Goal: Answer question/provide support: Share knowledge or assist other users

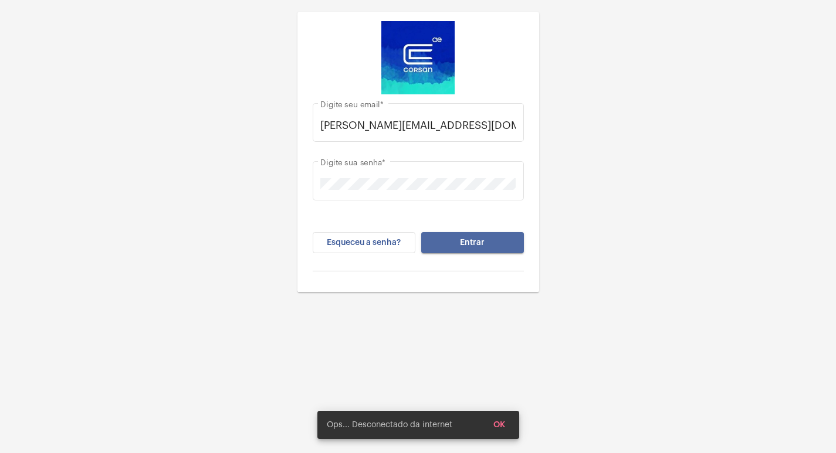
click at [468, 248] on button "Entrar" at bounding box center [472, 242] width 103 height 21
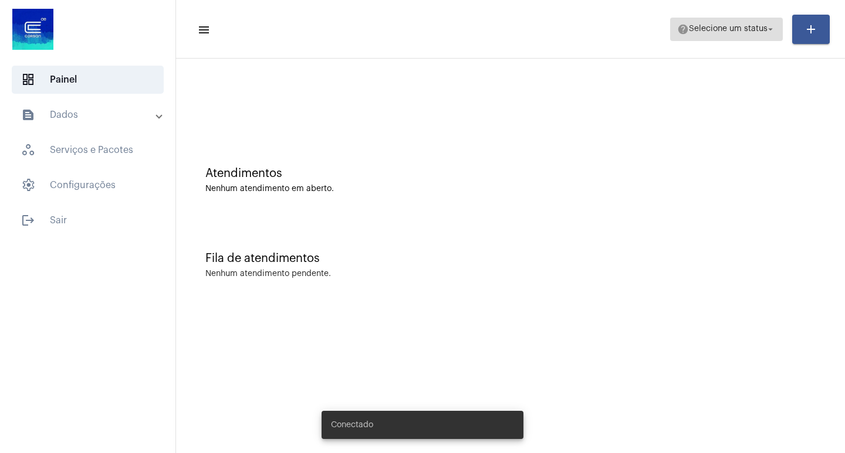
click at [719, 34] on span "help Selecione um status arrow_drop_down" at bounding box center [726, 28] width 99 height 21
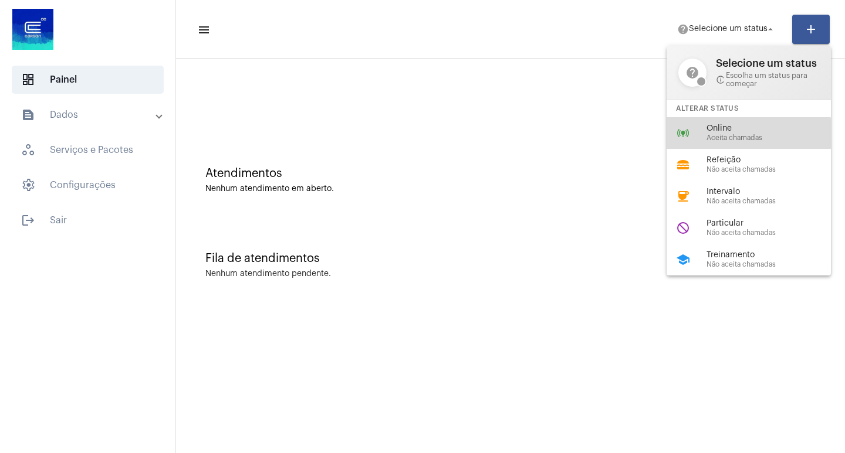
click at [729, 134] on span "Aceita chamadas" at bounding box center [773, 138] width 134 height 8
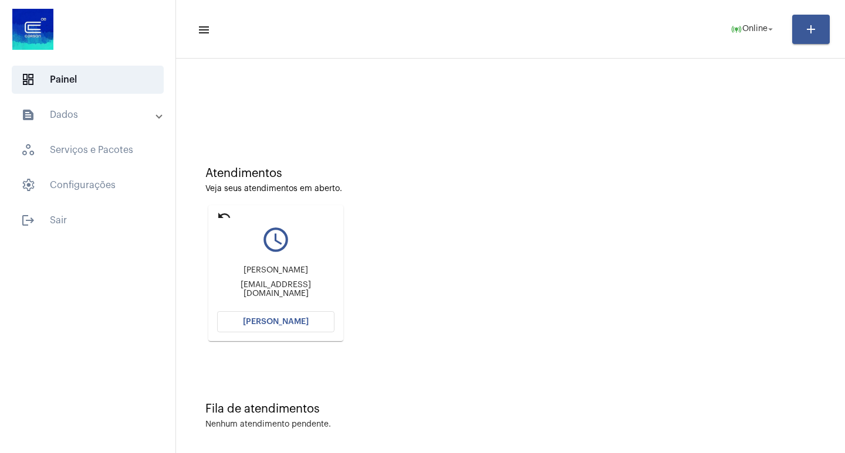
click at [297, 318] on span "[PERSON_NAME]" at bounding box center [276, 322] width 66 height 8
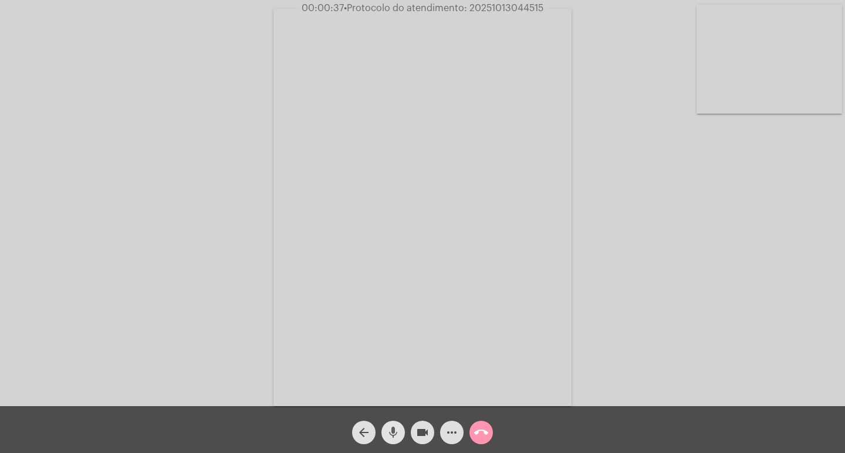
click at [390, 432] on mat-icon "mic" at bounding box center [393, 433] width 14 height 14
click at [391, 432] on mat-icon "mic_off" at bounding box center [393, 433] width 14 height 14
click at [391, 432] on mat-icon "mic" at bounding box center [393, 433] width 14 height 14
click at [391, 432] on mat-icon "mic_off" at bounding box center [393, 433] width 14 height 14
click at [397, 432] on mat-icon "mic" at bounding box center [393, 433] width 14 height 14
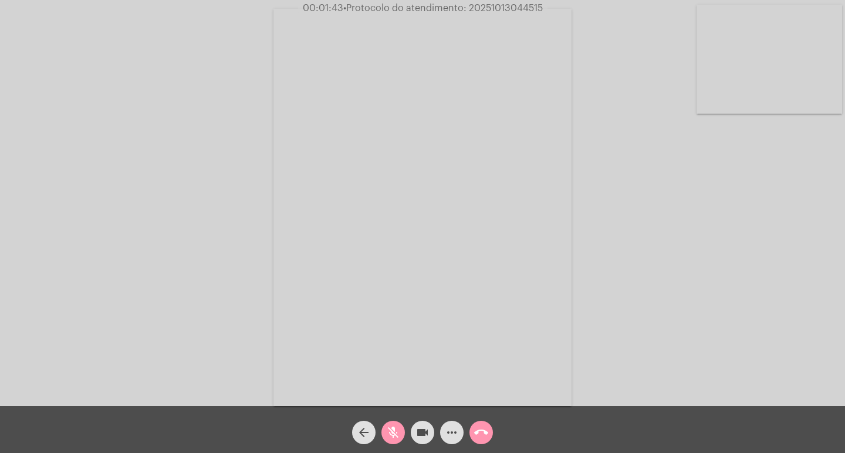
click at [394, 431] on mat-icon "mic_off" at bounding box center [393, 433] width 14 height 14
click at [391, 430] on mat-icon "mic" at bounding box center [393, 433] width 14 height 14
click at [394, 426] on mat-icon "mic_off" at bounding box center [393, 433] width 14 height 14
click at [453, 435] on mat-icon "more_horiz" at bounding box center [452, 433] width 14 height 14
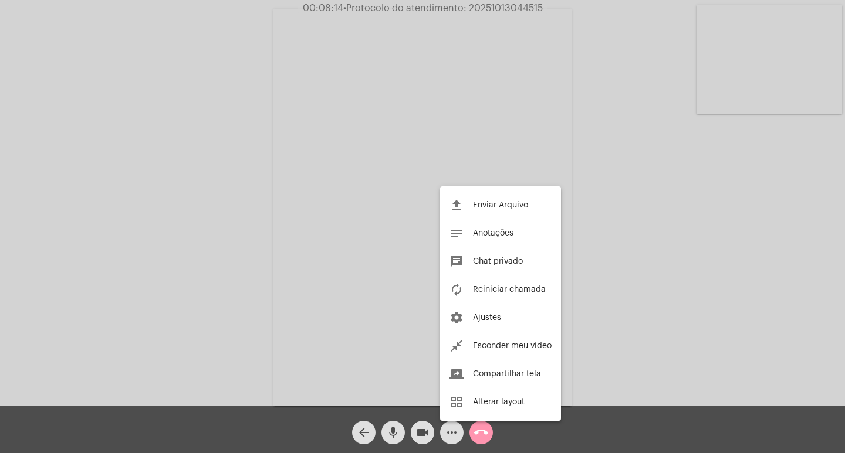
click at [215, 247] on div at bounding box center [422, 226] width 845 height 453
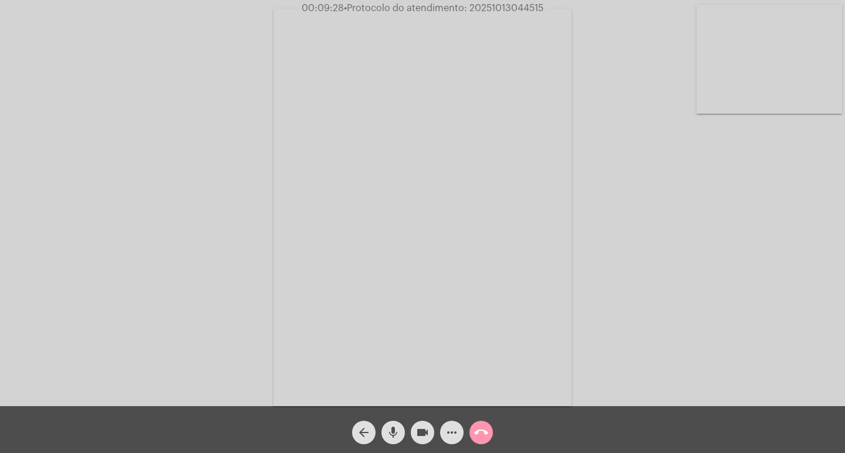
click at [425, 435] on mat-icon "videocam" at bounding box center [422, 433] width 14 height 14
click at [395, 434] on mat-icon "mic" at bounding box center [393, 433] width 14 height 14
click at [389, 434] on mat-icon "mic_off" at bounding box center [393, 433] width 14 height 14
click at [390, 432] on mat-icon "mic" at bounding box center [393, 433] width 14 height 14
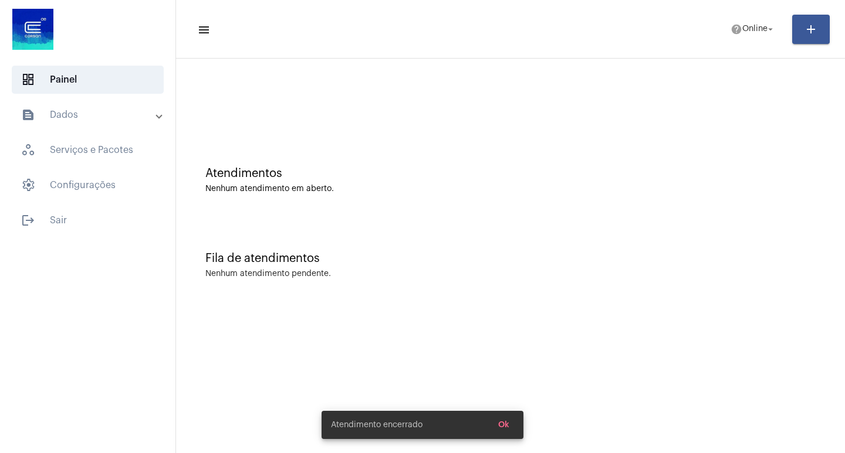
click at [508, 424] on mat-sidenav-content "menu help Online arrow_drop_down add Atendimentos Nenhum atendimento em aberto.…" at bounding box center [510, 226] width 669 height 453
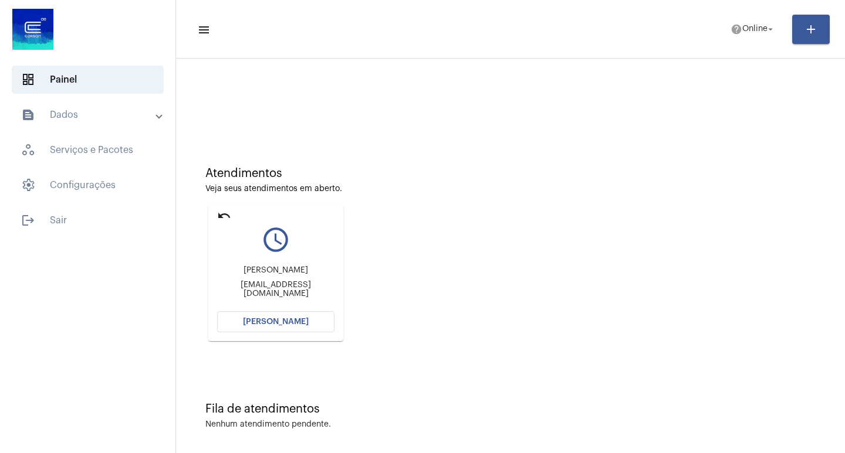
click at [285, 319] on span "[PERSON_NAME]" at bounding box center [276, 322] width 66 height 8
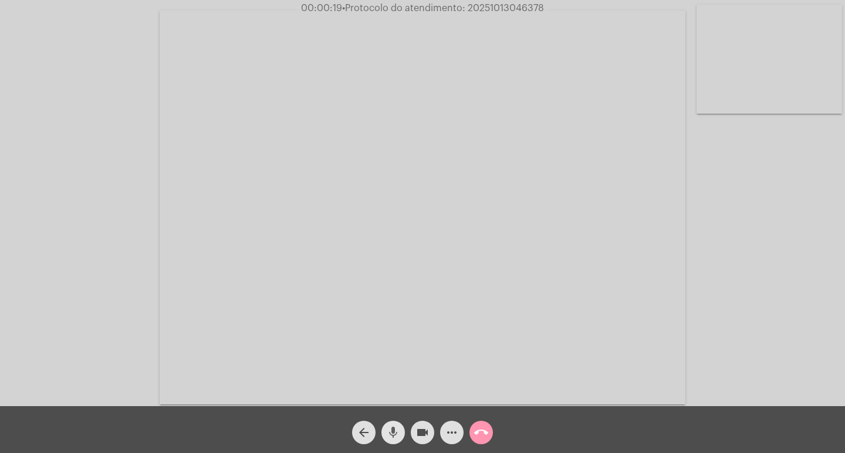
click at [392, 432] on mat-icon "mic" at bounding box center [393, 433] width 14 height 14
click at [419, 433] on mat-icon "videocam" at bounding box center [422, 433] width 14 height 14
click at [388, 436] on mat-icon "mic_off" at bounding box center [393, 433] width 14 height 14
click at [419, 435] on mat-icon "videocam_off" at bounding box center [422, 433] width 14 height 14
click at [420, 432] on mat-icon "videocam" at bounding box center [422, 433] width 14 height 14
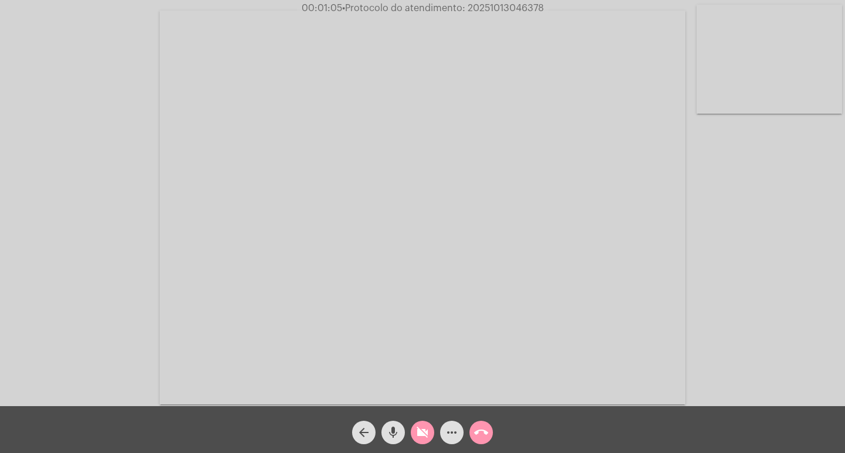
click at [392, 435] on mat-icon "mic" at bounding box center [393, 433] width 14 height 14
click at [360, 432] on mat-icon "arrow_back" at bounding box center [364, 433] width 14 height 14
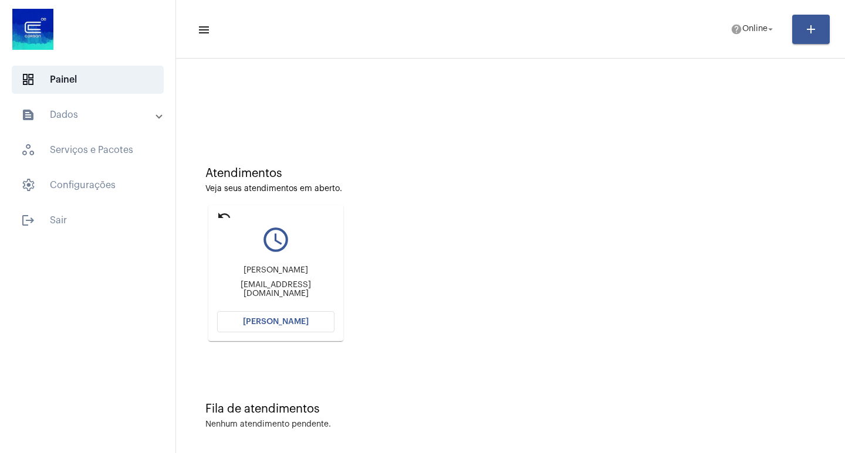
click at [229, 214] on mat-icon "undo" at bounding box center [224, 216] width 14 height 14
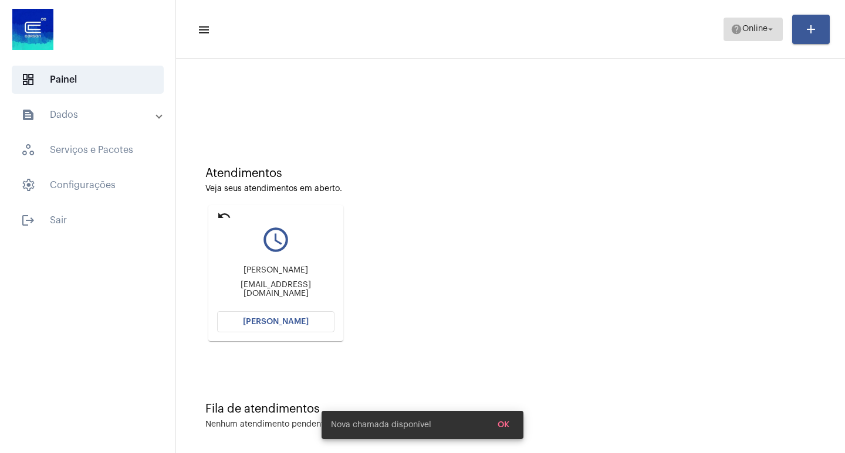
click at [742, 25] on span "Online" at bounding box center [754, 29] width 25 height 8
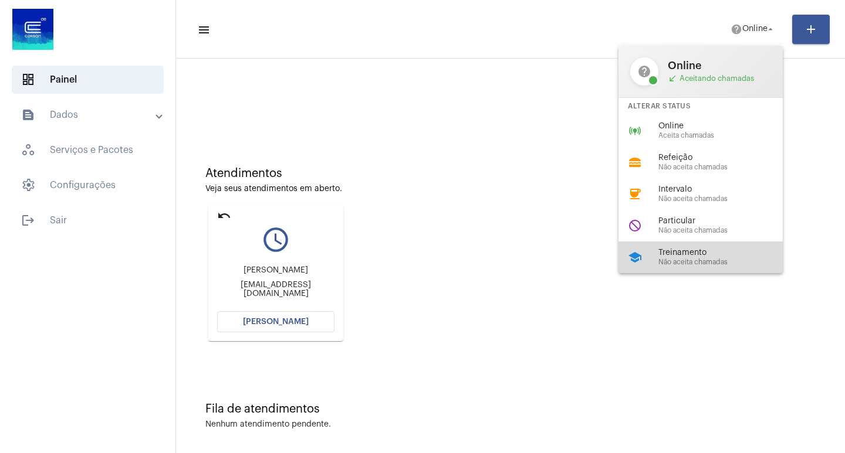
click at [686, 254] on span "Treinamento" at bounding box center [725, 253] width 134 height 9
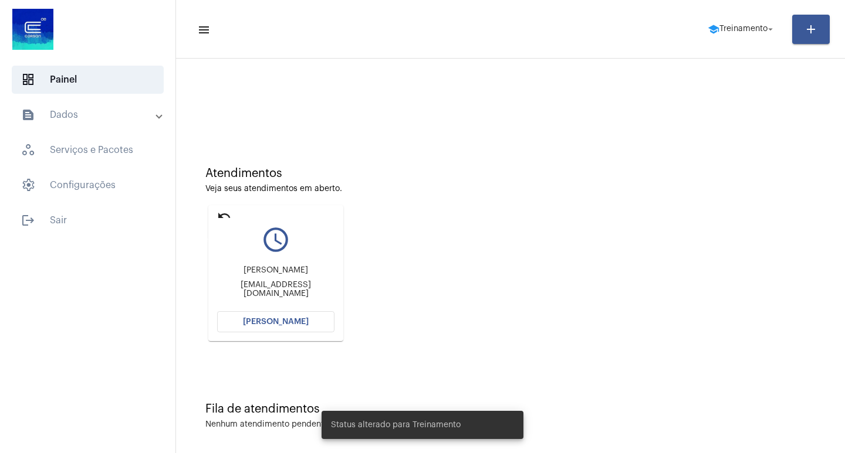
click at [226, 214] on mat-icon "undo" at bounding box center [224, 216] width 14 height 14
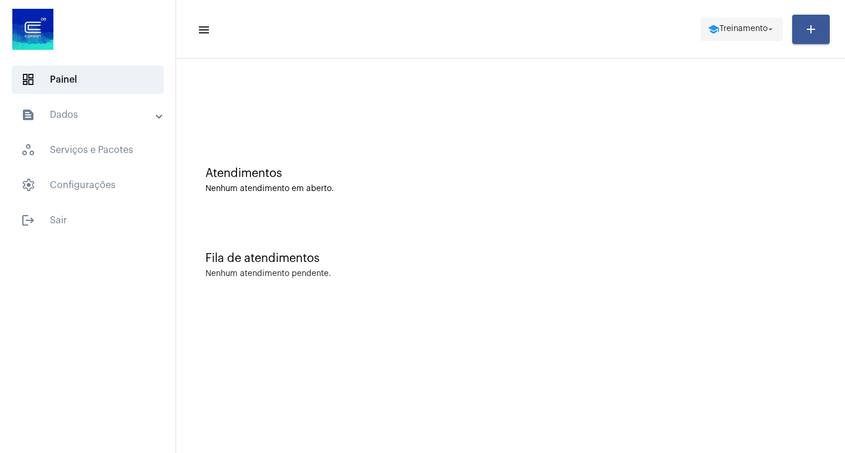
click at [741, 29] on span "Treinamento" at bounding box center [743, 29] width 48 height 8
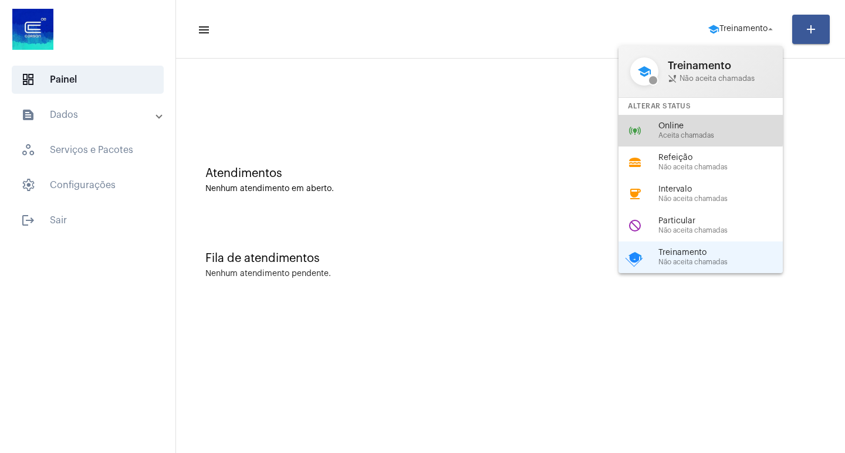
click at [689, 130] on span "Online" at bounding box center [725, 126] width 134 height 9
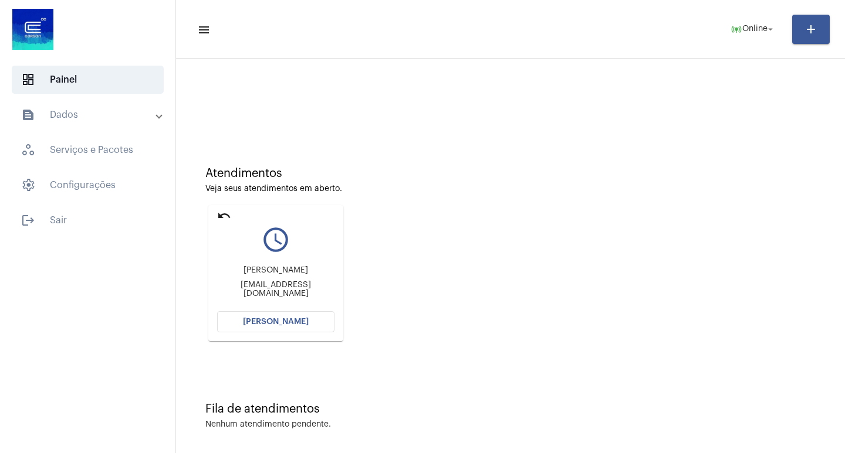
click at [290, 323] on span "[PERSON_NAME]" at bounding box center [276, 322] width 66 height 8
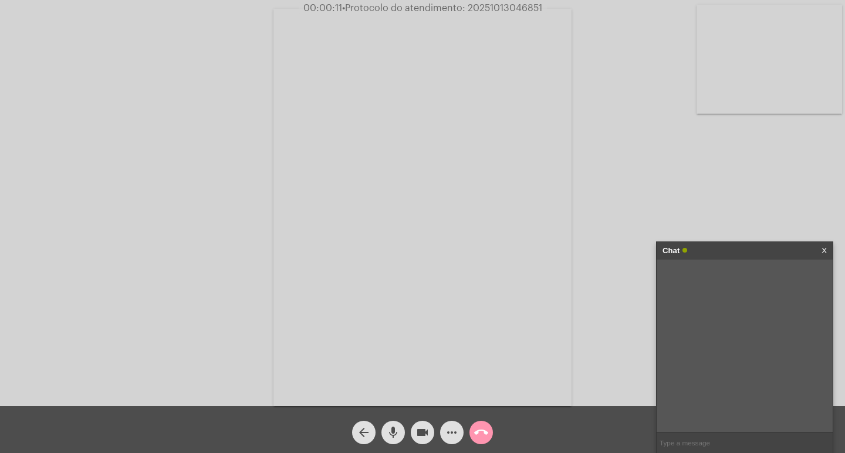
click at [821, 248] on link "X" at bounding box center [823, 251] width 5 height 18
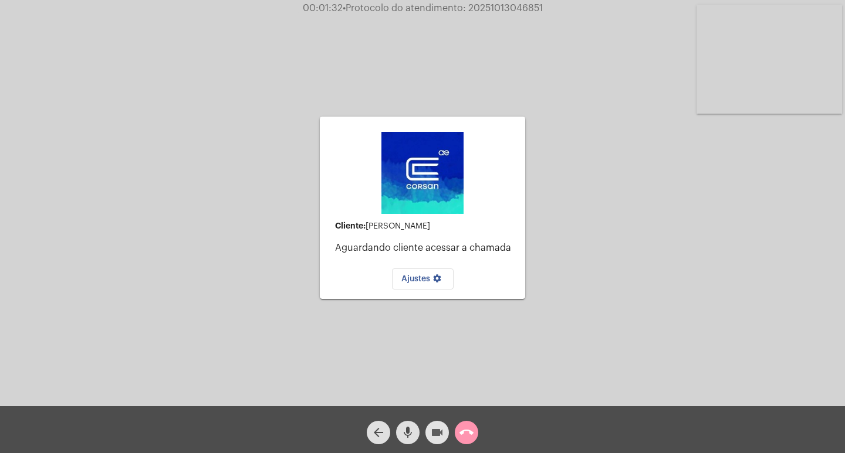
click at [439, 438] on mat-icon "videocam" at bounding box center [437, 433] width 14 height 14
click at [410, 436] on mat-icon "mic" at bounding box center [408, 433] width 14 height 14
click at [465, 431] on mat-icon "call_end" at bounding box center [466, 433] width 14 height 14
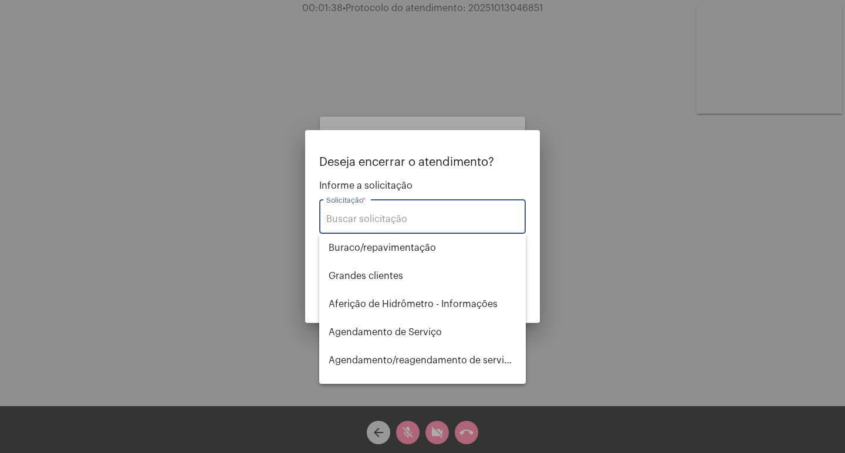
click at [419, 219] on input "Solicitação *" at bounding box center [422, 219] width 192 height 11
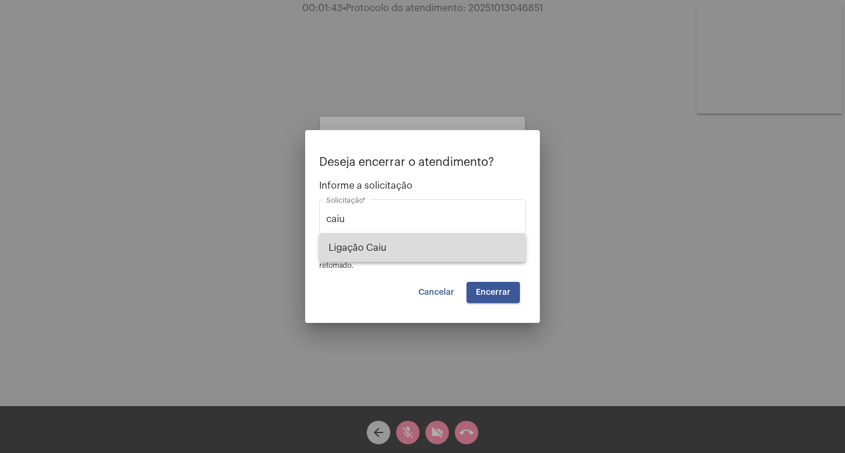
click at [373, 252] on span "Ligação Caiu" at bounding box center [423, 248] width 188 height 28
type input "Ligação Caiu"
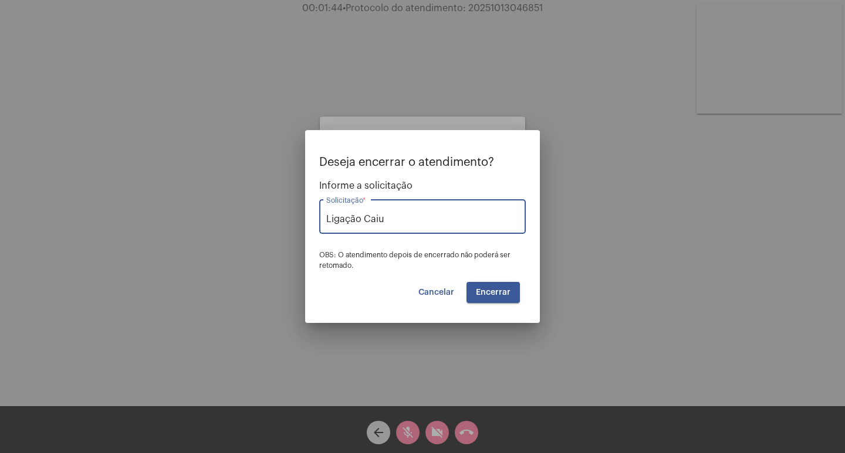
click at [506, 293] on span "Encerrar" at bounding box center [493, 293] width 35 height 8
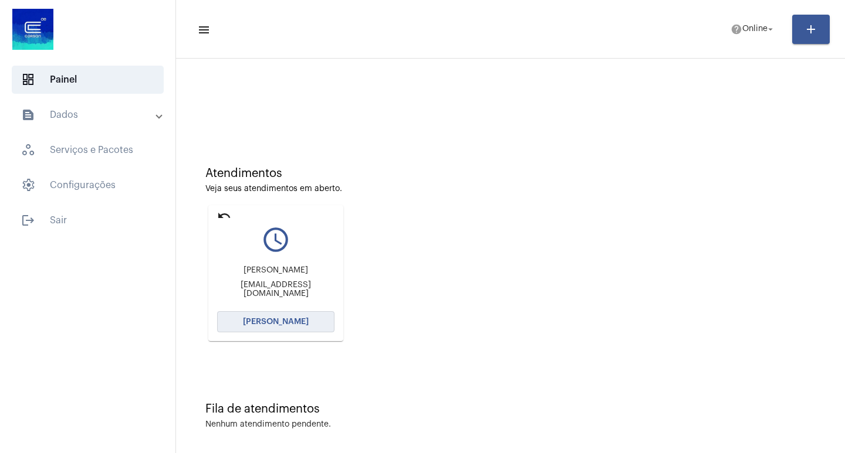
click at [293, 319] on span "[PERSON_NAME]" at bounding box center [276, 322] width 66 height 8
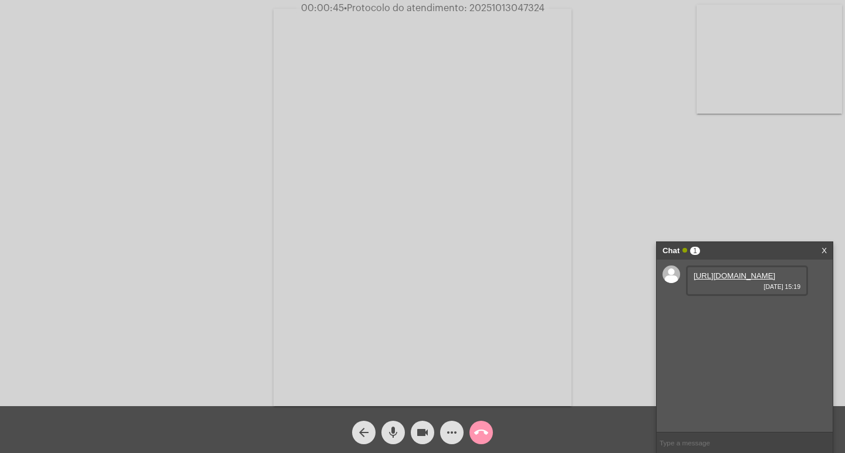
click at [734, 280] on link "[URL][DOMAIN_NAME]" at bounding box center [734, 276] width 82 height 9
click at [744, 314] on link "[URL][DOMAIN_NAME]" at bounding box center [734, 309] width 82 height 9
click at [748, 341] on link "[URL][DOMAIN_NAME]" at bounding box center [734, 342] width 82 height 9
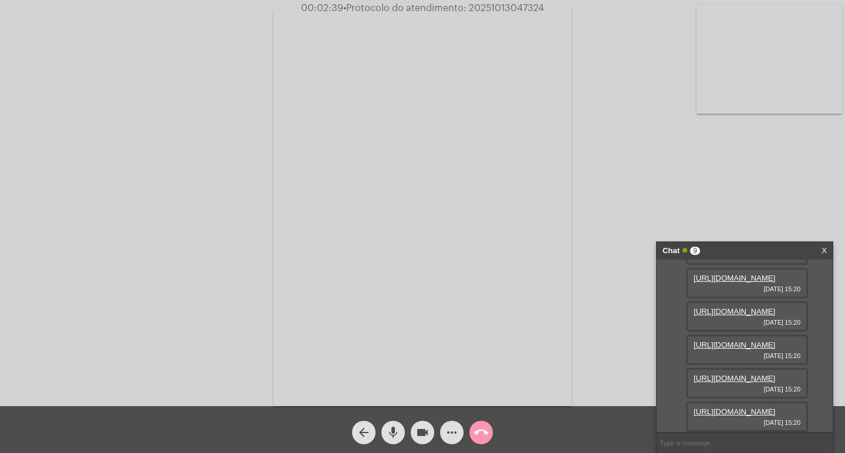
scroll to position [309, 0]
click at [738, 408] on link "[URL][DOMAIN_NAME]" at bounding box center [734, 412] width 82 height 9
click at [734, 283] on link "[URL][DOMAIN_NAME]" at bounding box center [734, 278] width 82 height 9
click at [740, 316] on link "[URL][DOMAIN_NAME]" at bounding box center [734, 311] width 82 height 9
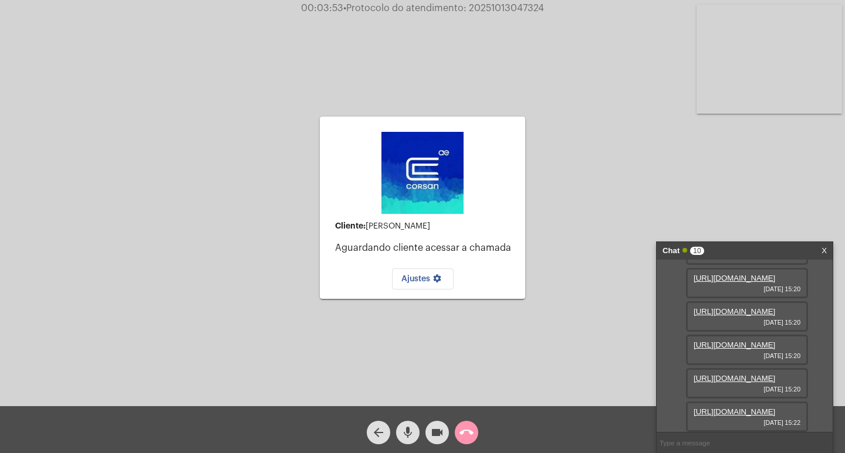
scroll to position [429, 0]
click at [737, 408] on link "[URL][DOMAIN_NAME]" at bounding box center [734, 412] width 82 height 9
click at [726, 408] on link "[URL][DOMAIN_NAME]" at bounding box center [734, 412] width 82 height 9
click at [723, 374] on link "[URL][DOMAIN_NAME]" at bounding box center [734, 378] width 82 height 9
click at [406, 436] on mat-icon "mic" at bounding box center [408, 433] width 14 height 14
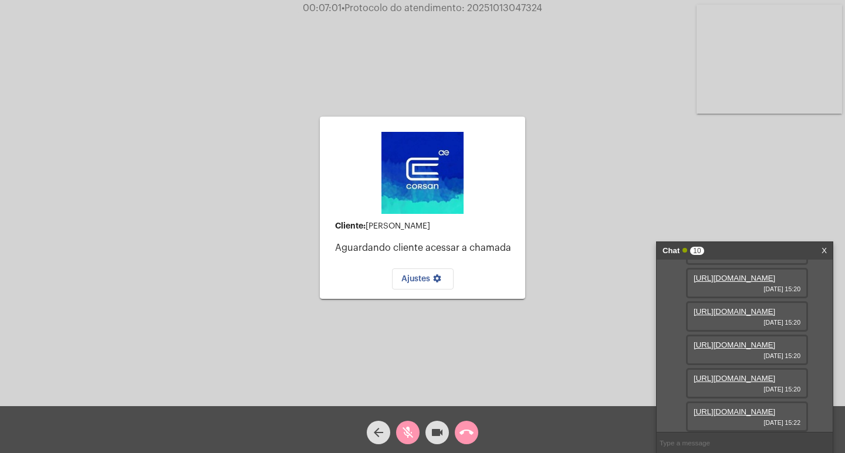
click at [432, 434] on mat-icon "videocam" at bounding box center [437, 433] width 14 height 14
click at [435, 435] on mat-icon "videocam_off" at bounding box center [437, 433] width 14 height 14
click at [408, 435] on mat-icon "mic_off" at bounding box center [408, 433] width 14 height 14
click at [404, 426] on mat-icon "mic" at bounding box center [408, 433] width 14 height 14
click at [435, 434] on mat-icon "videocam" at bounding box center [437, 433] width 14 height 14
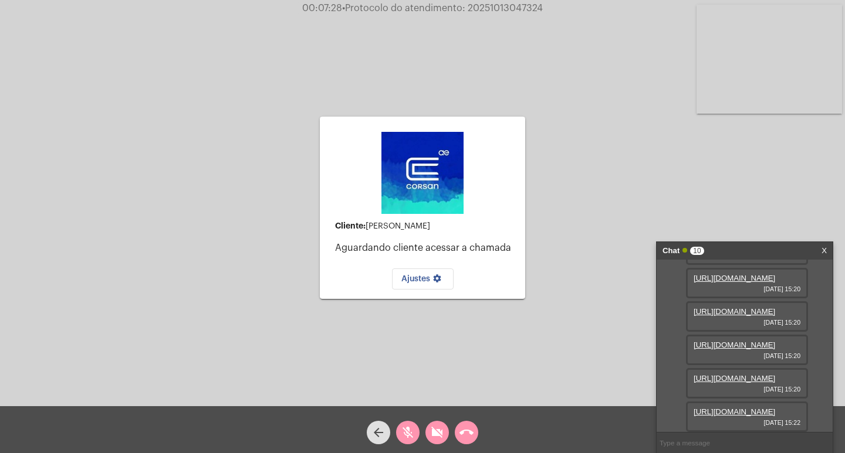
click at [409, 435] on mat-icon "mic_off" at bounding box center [408, 433] width 14 height 14
click at [436, 425] on span "videocam_off" at bounding box center [437, 432] width 14 height 23
click at [432, 433] on mat-icon "videocam" at bounding box center [437, 433] width 14 height 14
click at [408, 432] on mat-icon "mic" at bounding box center [408, 433] width 14 height 14
click at [409, 429] on mat-icon "mic_off" at bounding box center [408, 433] width 14 height 14
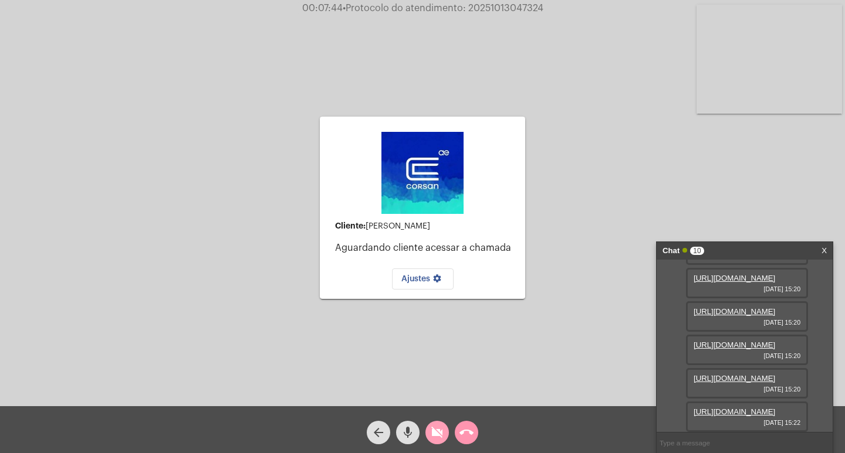
click at [435, 438] on mat-icon "videocam_off" at bounding box center [437, 433] width 14 height 14
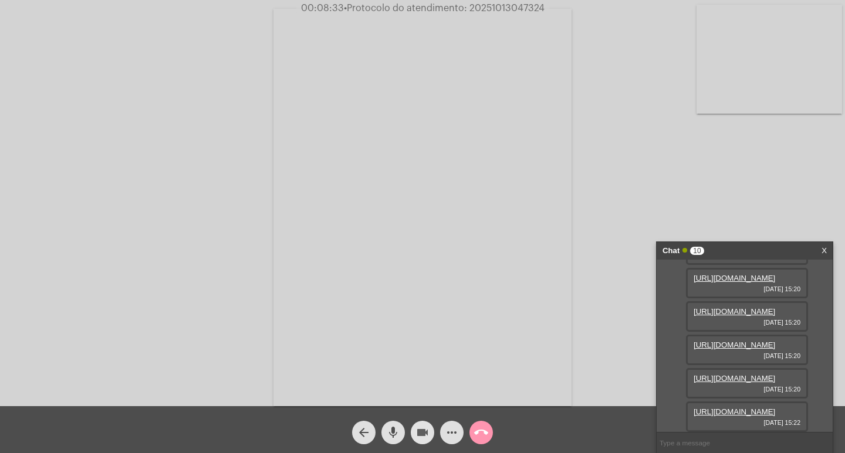
click at [424, 434] on mat-icon "videocam" at bounding box center [422, 433] width 14 height 14
click at [395, 433] on mat-icon "mic" at bounding box center [393, 433] width 14 height 14
click at [388, 438] on mat-icon "mic_off" at bounding box center [393, 433] width 14 height 14
click at [417, 439] on mat-icon "videocam_off" at bounding box center [422, 433] width 14 height 14
click at [422, 432] on mat-icon "videocam" at bounding box center [422, 433] width 14 height 14
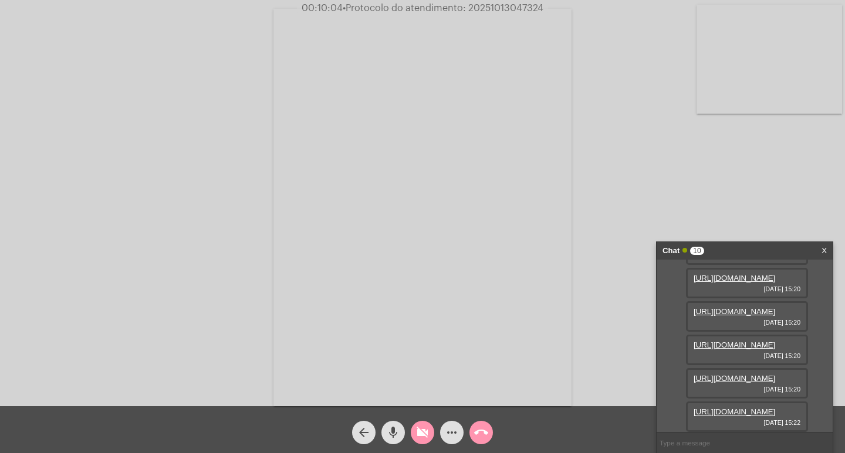
click at [398, 431] on mat-icon "mic" at bounding box center [393, 433] width 14 height 14
click at [392, 432] on mat-icon "mic_off" at bounding box center [393, 433] width 14 height 14
click at [414, 434] on button "videocam_off" at bounding box center [422, 432] width 23 height 23
click at [422, 434] on mat-icon "videocam" at bounding box center [422, 433] width 14 height 14
click at [396, 431] on mat-icon "mic" at bounding box center [393, 433] width 14 height 14
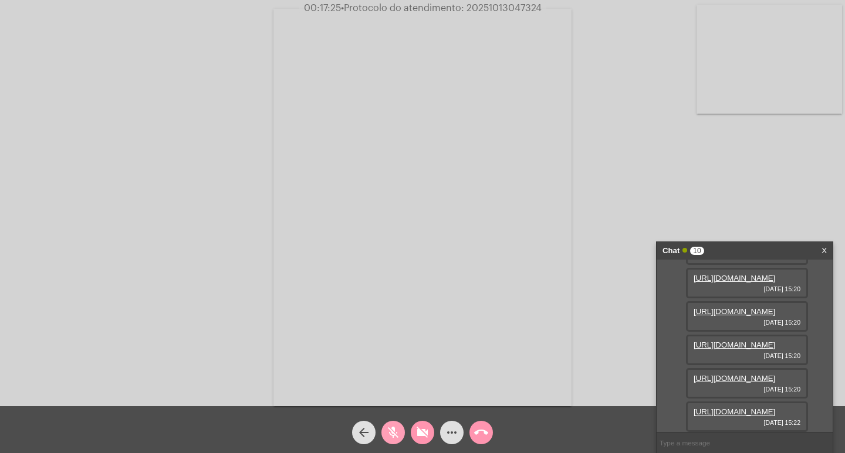
click at [392, 429] on mat-icon "mic_off" at bounding box center [393, 433] width 14 height 14
click at [417, 433] on mat-icon "videocam_off" at bounding box center [422, 433] width 14 height 14
click at [420, 434] on mat-icon "videocam" at bounding box center [422, 433] width 14 height 14
click at [398, 438] on mat-icon "mic" at bounding box center [393, 433] width 14 height 14
click at [484, 5] on span "• Protocolo do atendimento: 20251013047324" at bounding box center [443, 8] width 201 height 9
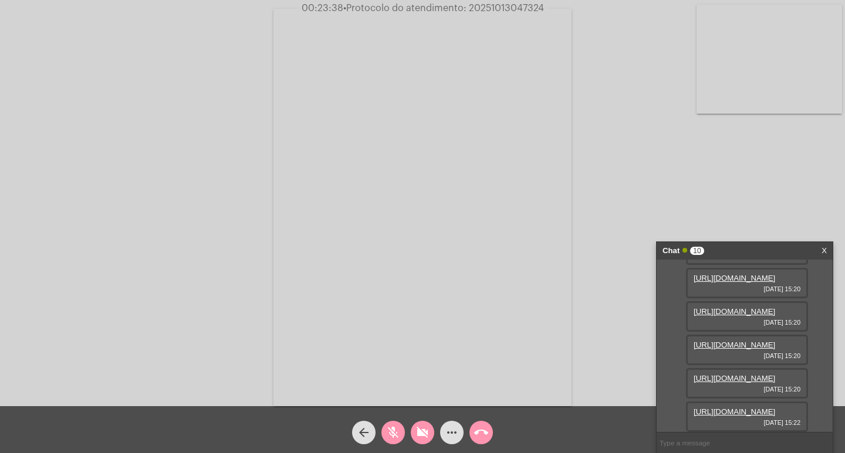
click at [484, 5] on span "• Protocolo do atendimento: 20251013047324" at bounding box center [443, 8] width 201 height 9
click at [473, 5] on span "• Protocolo do atendimento: 20251013047324" at bounding box center [443, 8] width 201 height 9
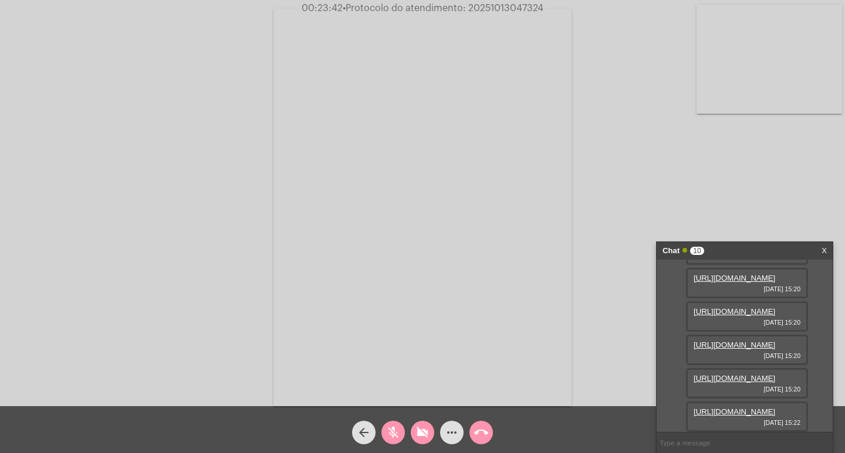
copy span "20251013047324"
click at [395, 432] on mat-icon "mic_off" at bounding box center [393, 433] width 14 height 14
click at [392, 430] on mat-icon "mic" at bounding box center [393, 433] width 14 height 14
click at [391, 436] on mat-icon "mic_off" at bounding box center [393, 433] width 14 height 14
click at [416, 429] on mat-icon "videocam_off" at bounding box center [422, 433] width 14 height 14
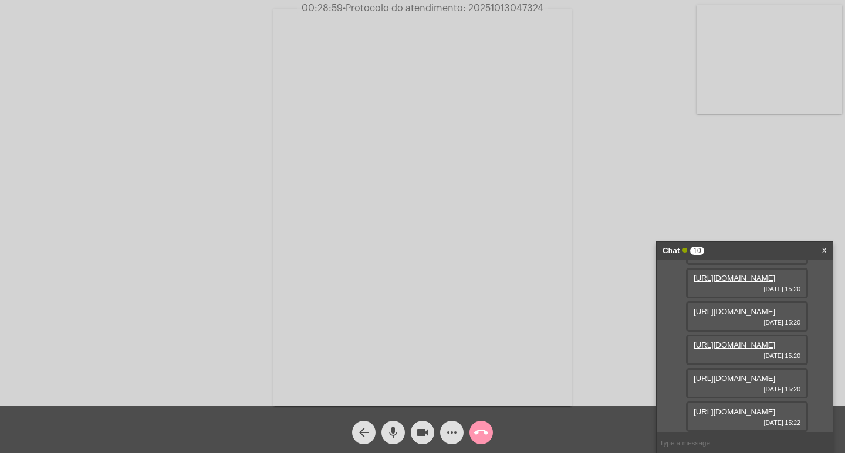
click at [701, 442] on input "text" at bounding box center [744, 443] width 176 height 21
click at [515, 5] on span "• Protocolo do atendimento: 20251013047324" at bounding box center [443, 8] width 201 height 9
copy span "20251013047324"
click at [697, 442] on input "text" at bounding box center [744, 443] width 176 height 21
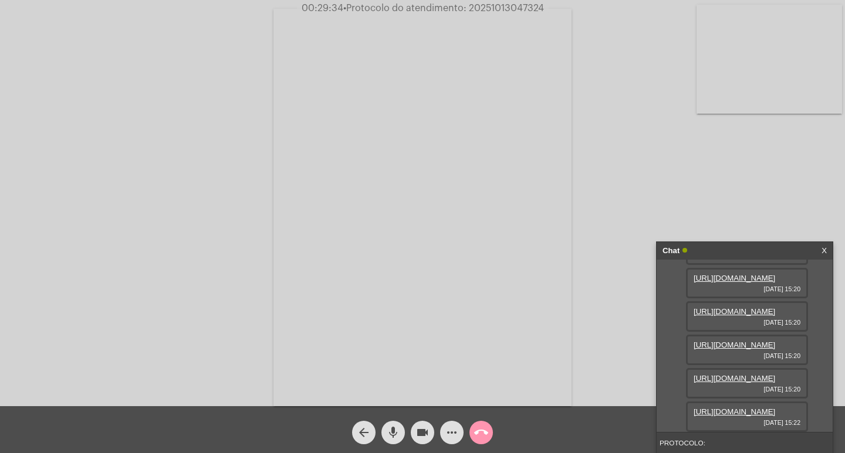
paste input "20251013047324"
type input "PROTOCOLO: 20251013047324"
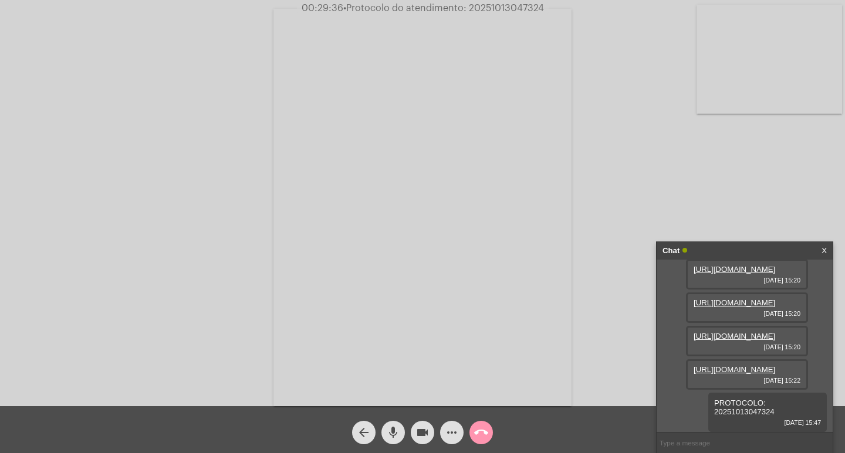
scroll to position [471, 0]
click at [421, 432] on mat-icon "videocam" at bounding box center [422, 433] width 14 height 14
click at [397, 434] on mat-icon "mic" at bounding box center [393, 433] width 14 height 14
click at [481, 435] on mat-icon "call_end" at bounding box center [481, 433] width 14 height 14
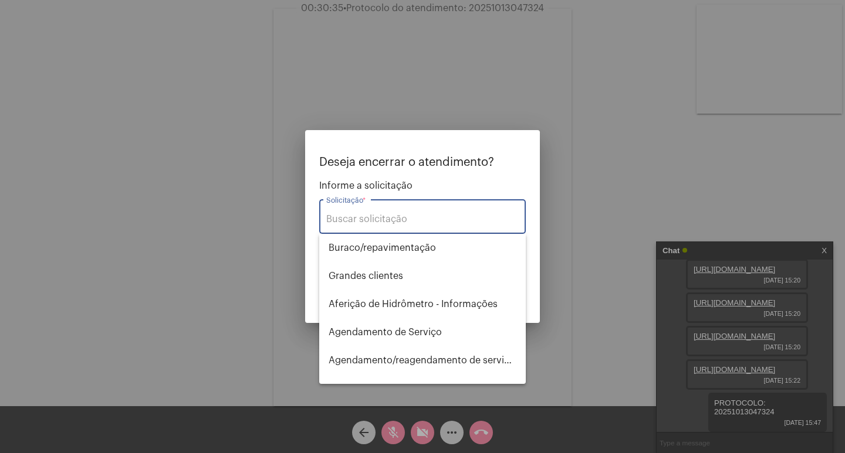
click at [472, 222] on input "Solicitação *" at bounding box center [422, 219] width 192 height 11
type input "T"
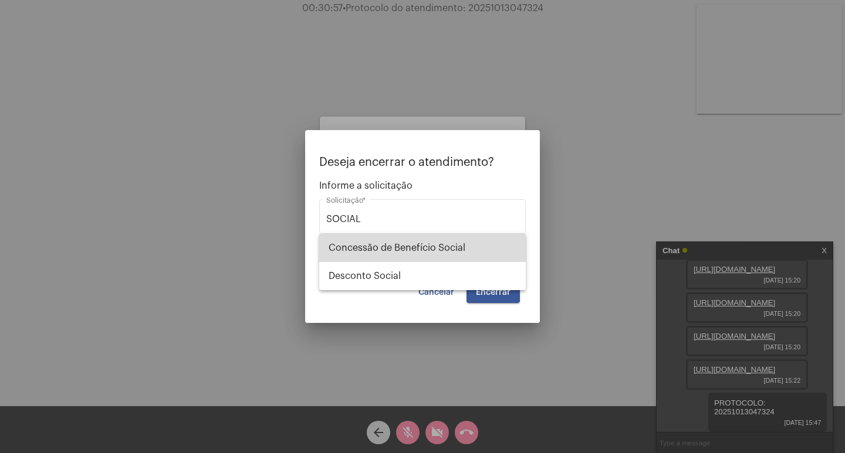
drag, startPoint x: 387, startPoint y: 251, endPoint x: 395, endPoint y: 253, distance: 9.1
click at [390, 252] on span "Concessão de Benefício Social" at bounding box center [423, 248] width 188 height 28
type input "Concessão de Benefício Social"
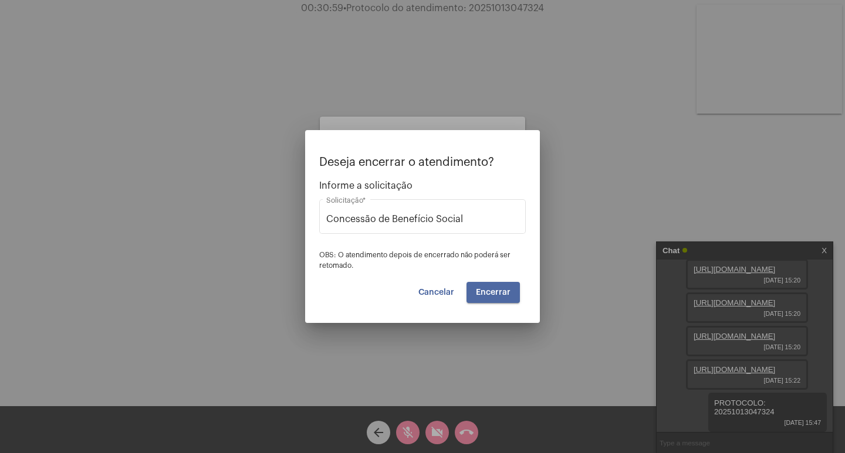
click at [498, 294] on span "Encerrar" at bounding box center [493, 293] width 35 height 8
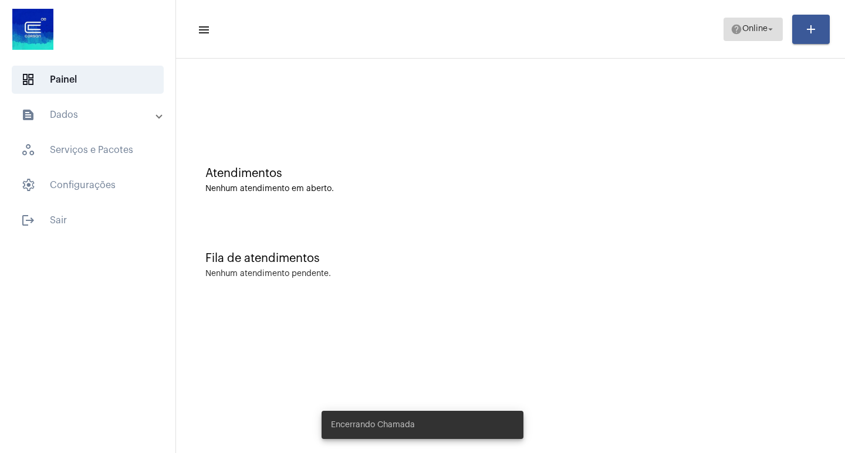
click at [767, 26] on mat-icon "arrow_drop_down" at bounding box center [770, 29] width 11 height 11
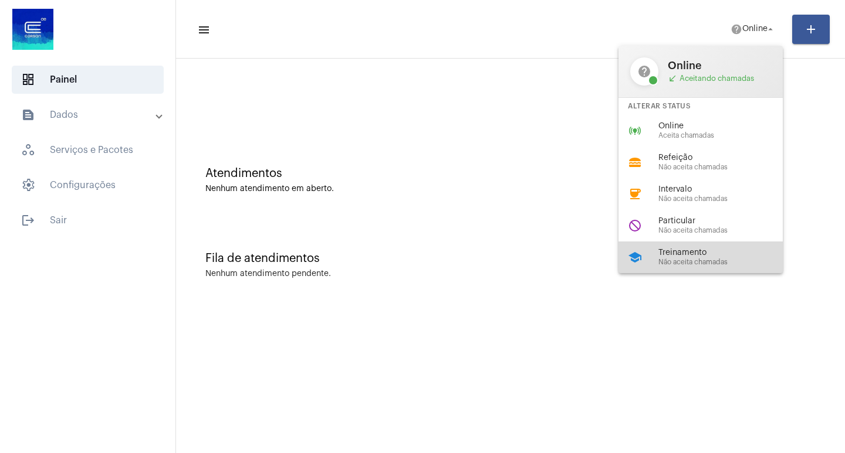
click at [692, 259] on span "Não aceita chamadas" at bounding box center [725, 263] width 134 height 8
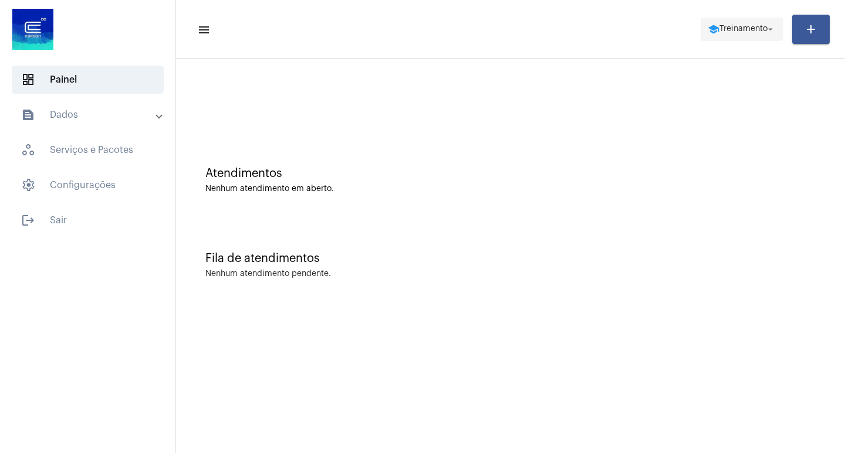
click at [750, 30] on span "Treinamento" at bounding box center [743, 29] width 48 height 8
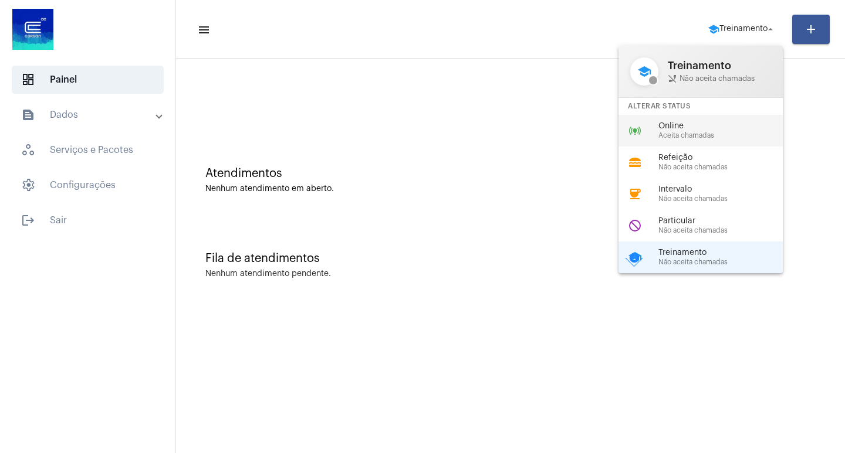
click at [700, 123] on span "Online" at bounding box center [725, 126] width 134 height 9
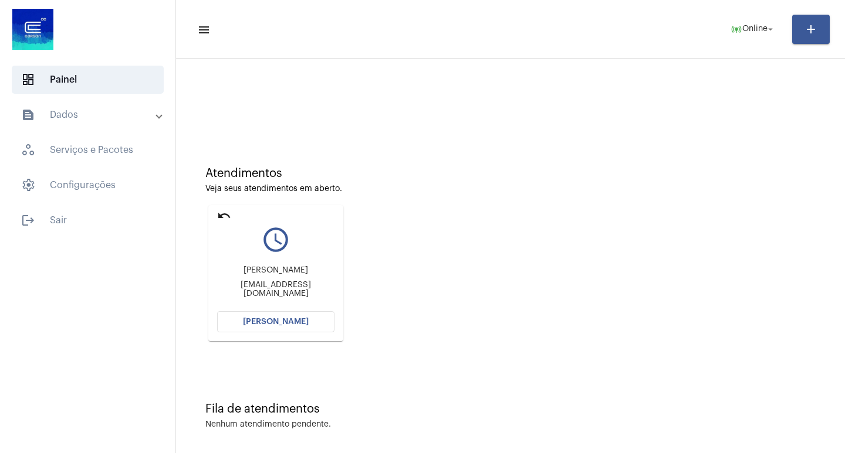
click at [301, 318] on span "[PERSON_NAME]" at bounding box center [276, 322] width 66 height 8
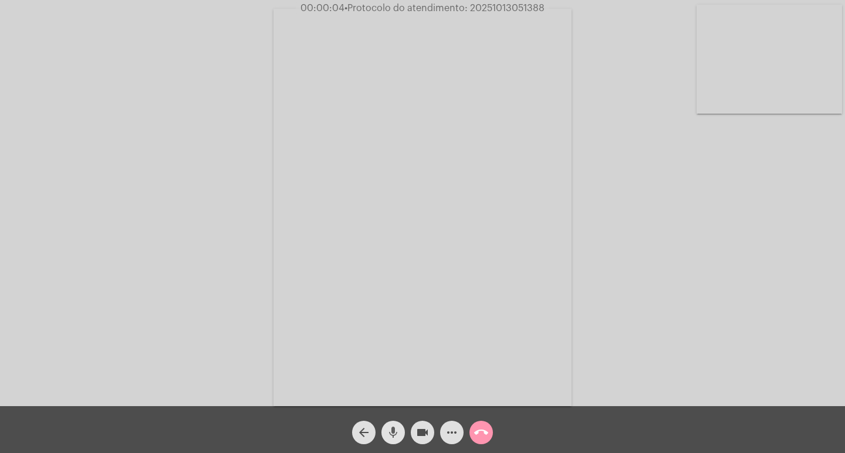
click at [391, 438] on mat-icon "mic" at bounding box center [393, 433] width 14 height 14
click at [407, 435] on div "mic_off" at bounding box center [392, 429] width 29 height 29
click at [391, 432] on mat-icon "mic" at bounding box center [393, 433] width 14 height 14
click at [417, 433] on mat-icon "videocam" at bounding box center [422, 433] width 14 height 14
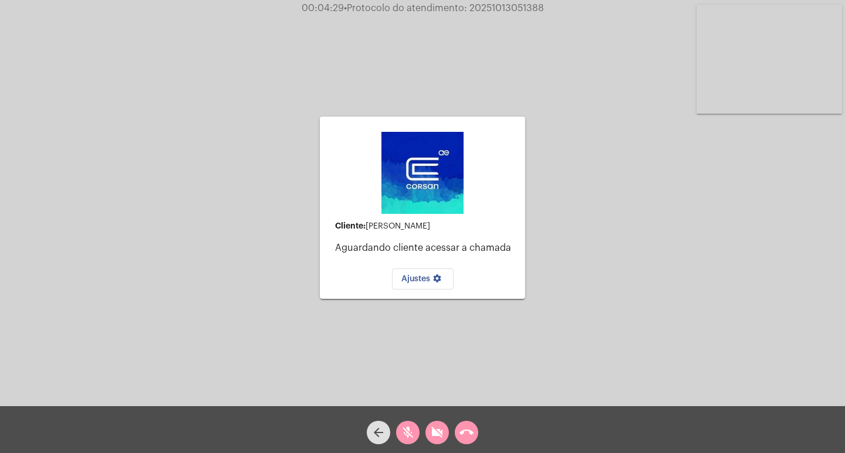
click at [408, 437] on mat-icon "mic_off" at bounding box center [408, 433] width 14 height 14
click at [434, 435] on mat-icon "videocam_off" at bounding box center [437, 433] width 14 height 14
click at [443, 429] on mat-icon "videocam" at bounding box center [437, 433] width 14 height 14
click at [413, 429] on mat-icon "mic" at bounding box center [408, 433] width 14 height 14
click at [472, 433] on mat-icon "call_end" at bounding box center [466, 433] width 14 height 14
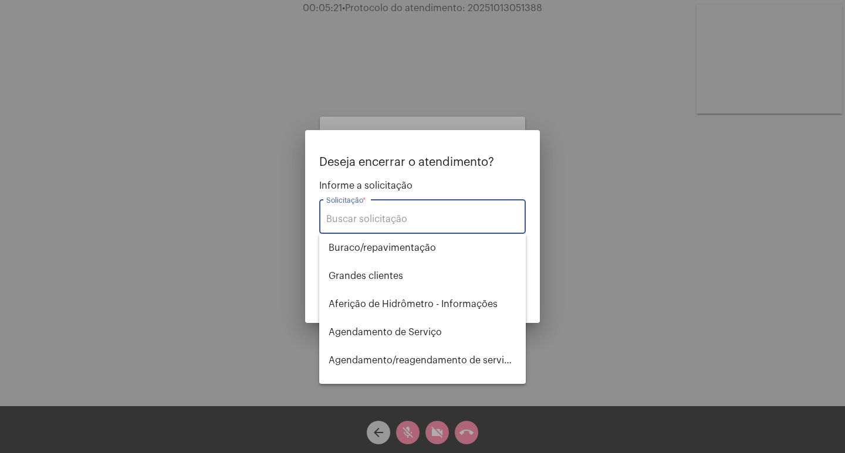
click at [403, 219] on input "Solicitação *" at bounding box center [422, 219] width 192 height 11
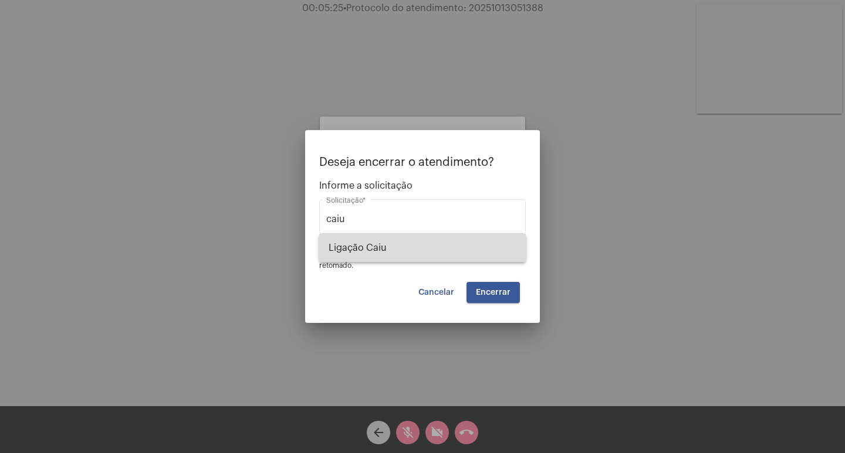
click at [411, 244] on span "Ligação Caiu" at bounding box center [423, 248] width 188 height 28
type input "Ligação Caiu"
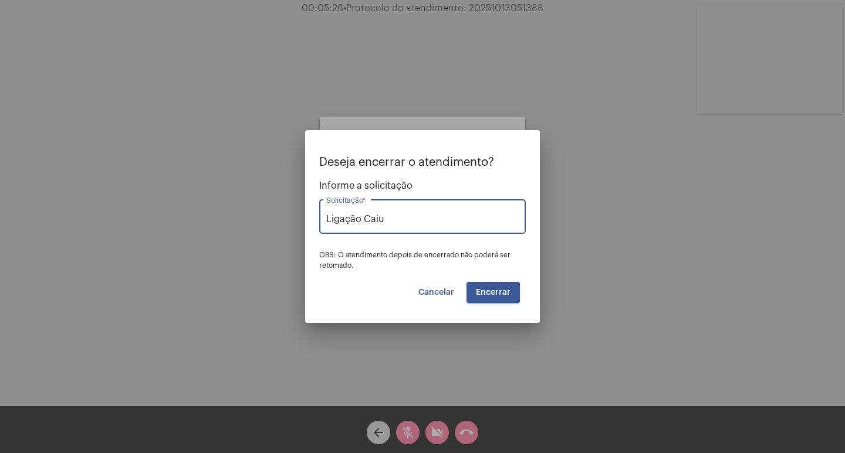
click at [495, 290] on span "Encerrar" at bounding box center [493, 293] width 35 height 8
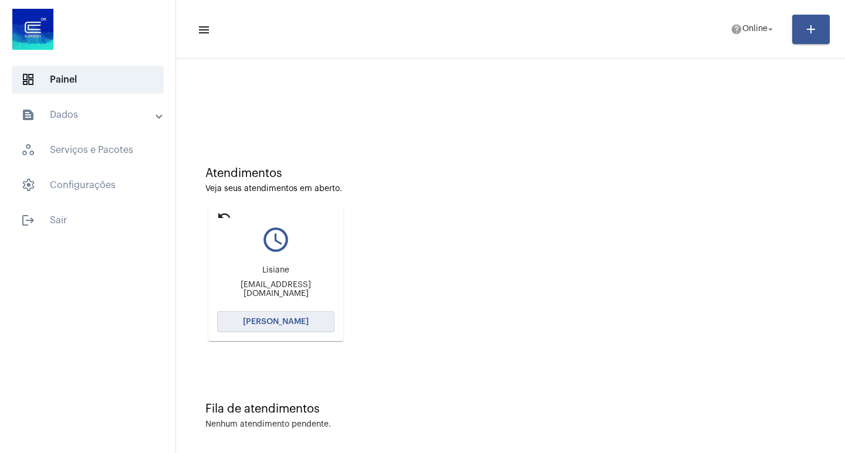
click at [294, 320] on span "[PERSON_NAME]" at bounding box center [276, 322] width 66 height 8
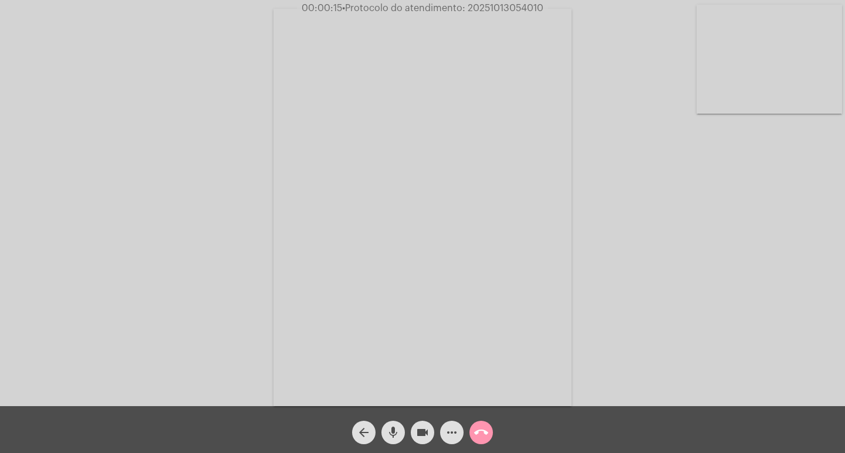
click at [389, 434] on mat-icon "mic" at bounding box center [393, 433] width 14 height 14
click at [389, 434] on mat-icon "mic_off" at bounding box center [393, 433] width 14 height 14
click at [398, 431] on mat-icon "mic" at bounding box center [393, 433] width 14 height 14
click at [416, 435] on mat-icon "videocam" at bounding box center [422, 433] width 14 height 14
click at [475, 433] on mat-icon "call_end" at bounding box center [481, 433] width 14 height 14
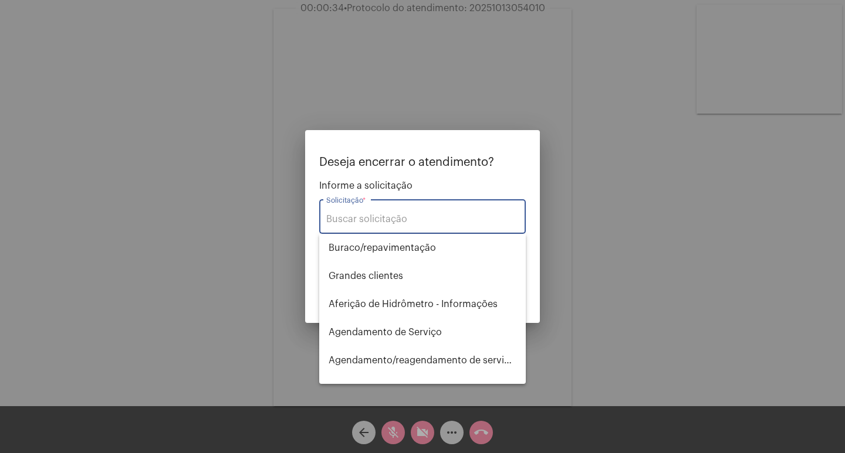
click at [438, 222] on input "Solicitação *" at bounding box center [422, 219] width 192 height 11
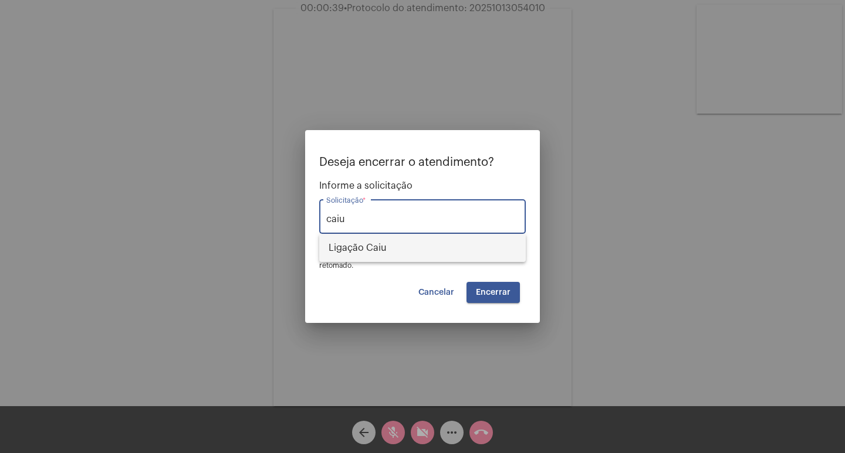
click at [412, 252] on span "Ligação Caiu" at bounding box center [423, 248] width 188 height 28
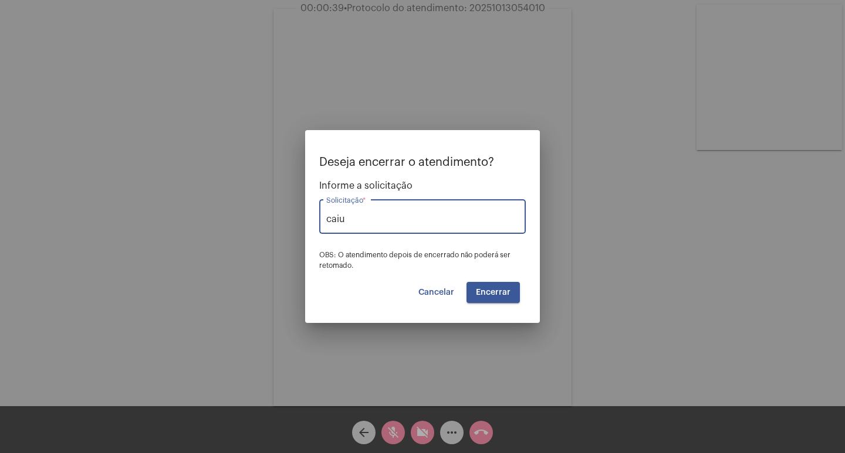
type input "Ligação Caiu"
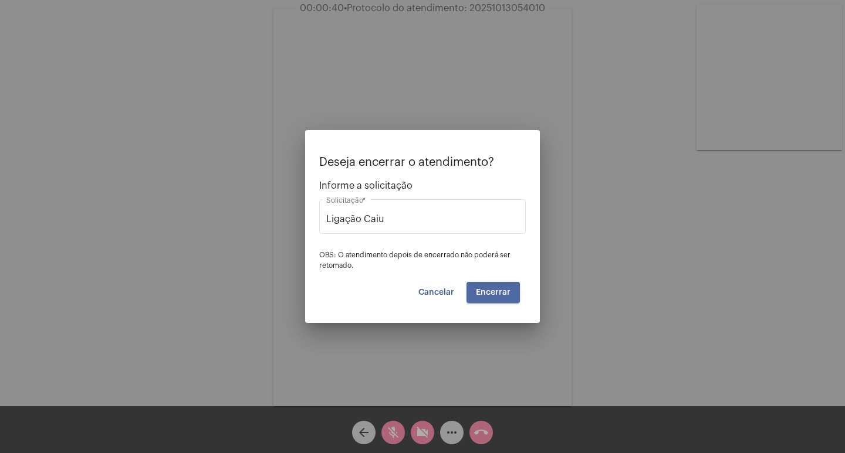
click at [487, 293] on span "Encerrar" at bounding box center [493, 293] width 35 height 8
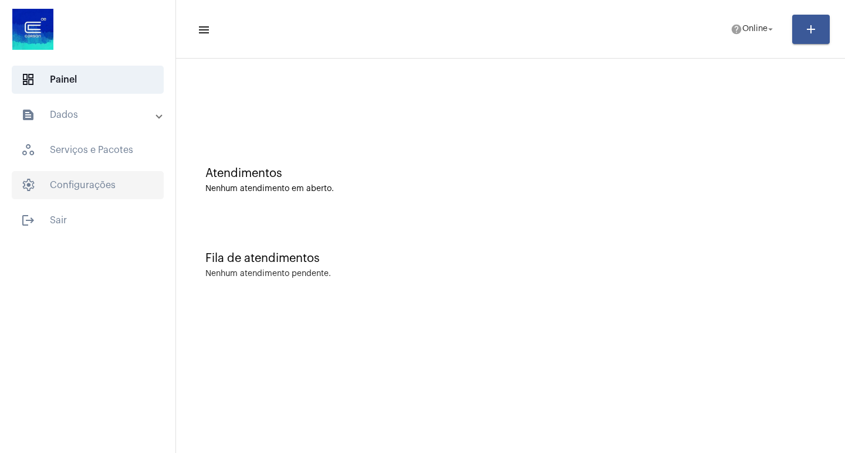
click at [92, 187] on span "settings Configurações" at bounding box center [88, 185] width 152 height 28
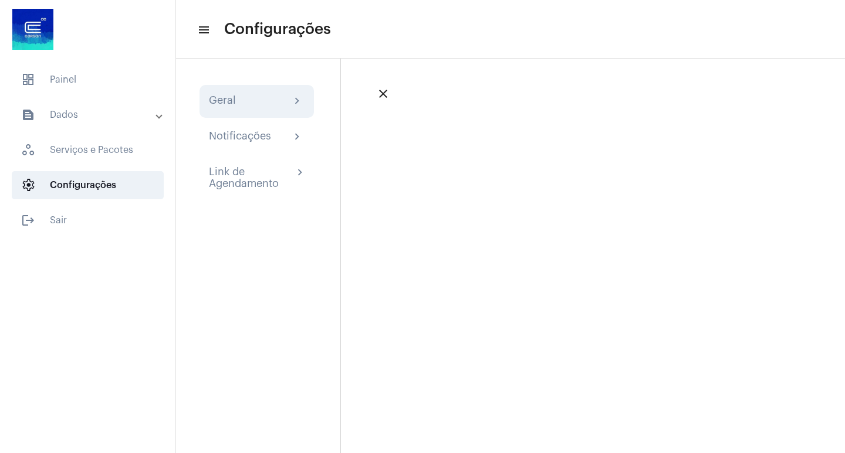
click at [279, 103] on div "Geral chevron_right" at bounding box center [257, 101] width 96 height 14
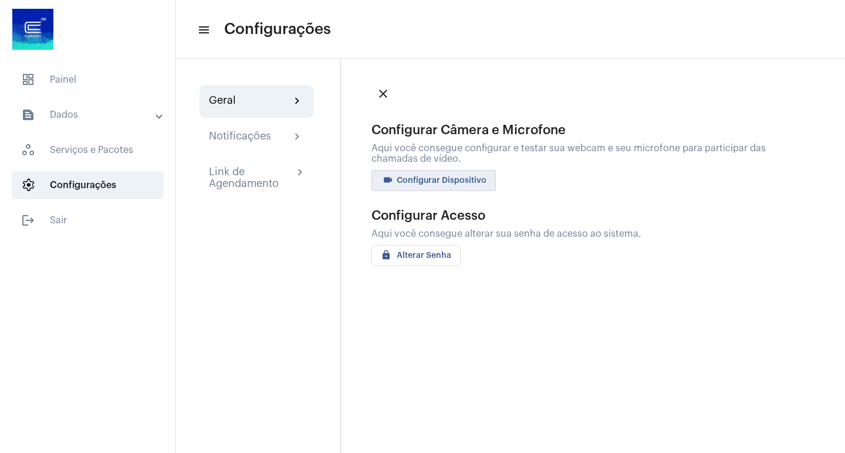
click at [446, 183] on span "videocam Configurar Dispositivo" at bounding box center [434, 181] width 106 height 8
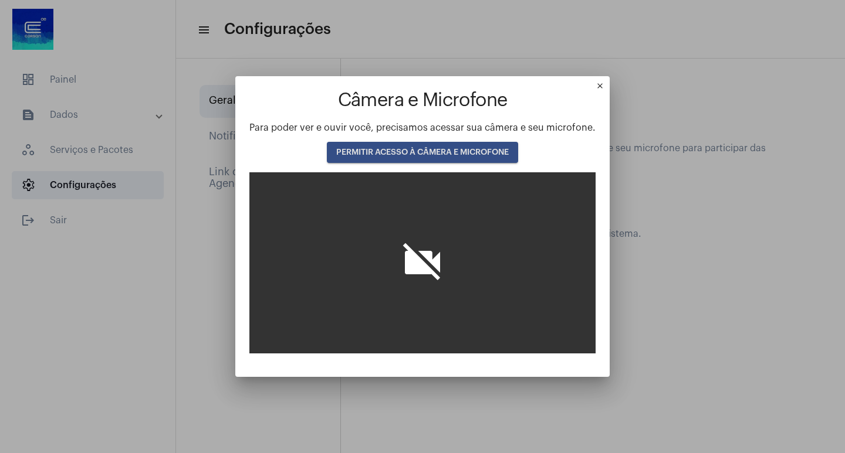
click at [421, 154] on span "PERMITIR ACESSO À CÂMERA E MICROFONE" at bounding box center [422, 152] width 172 height 8
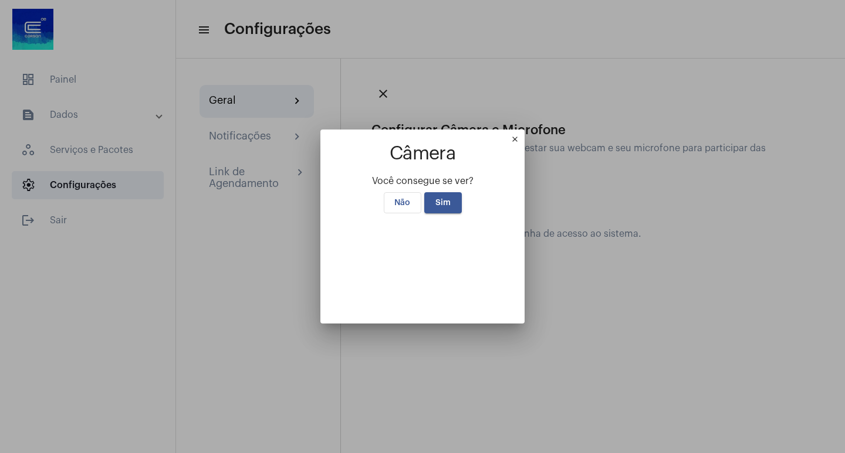
click at [453, 192] on button "Sim" at bounding box center [443, 202] width 38 height 21
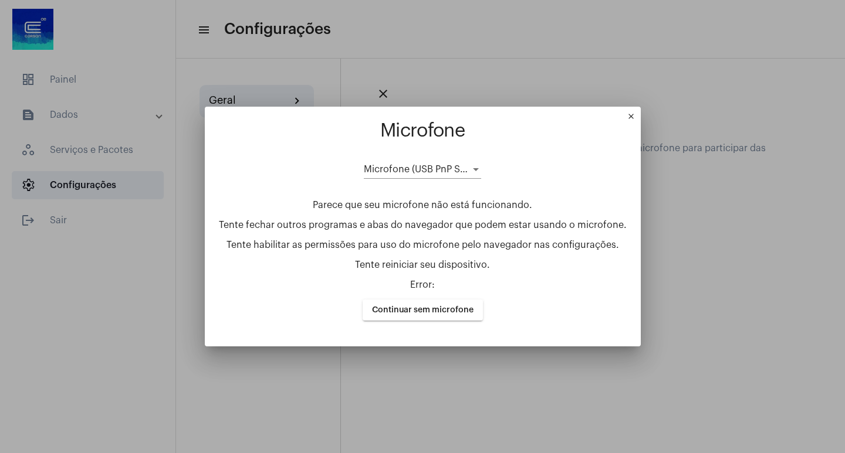
click at [627, 117] on mat-icon "close" at bounding box center [634, 119] width 14 height 14
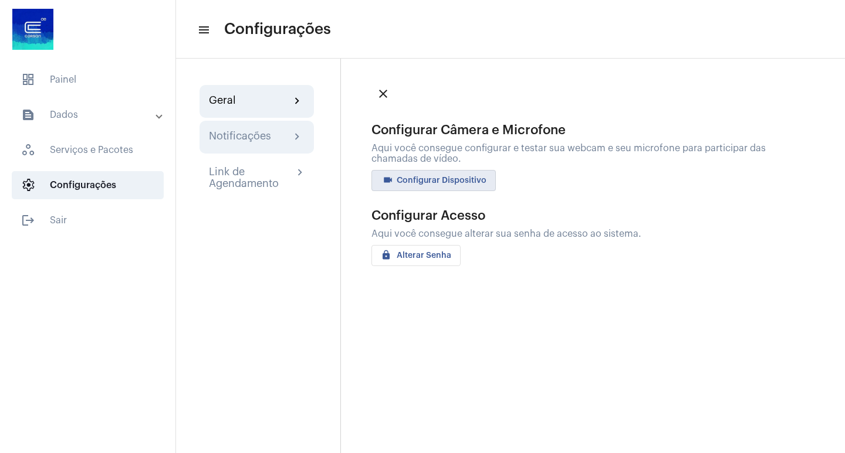
click at [289, 135] on div "Notificações chevron_right" at bounding box center [257, 137] width 96 height 14
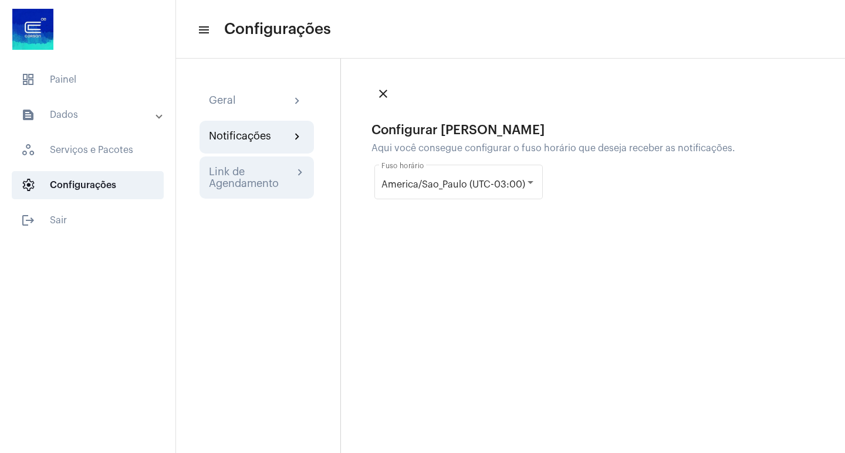
click at [299, 184] on div "Link de Agendamento chevron_right" at bounding box center [257, 177] width 96 height 23
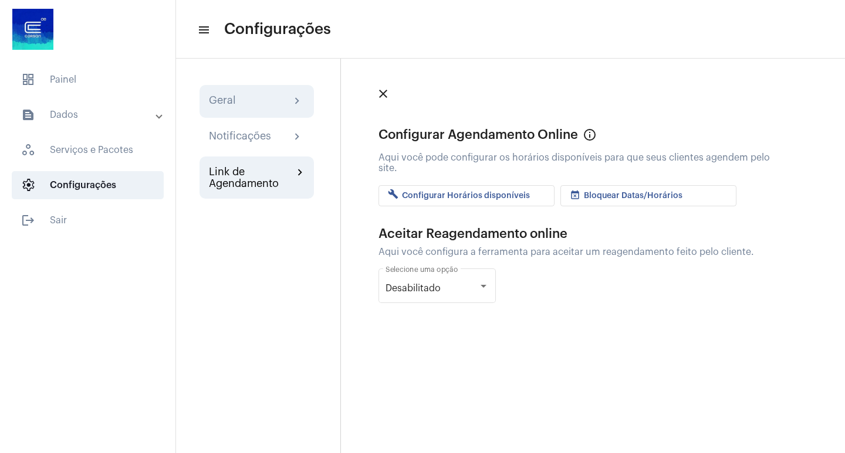
click at [287, 99] on div "Geral chevron_right" at bounding box center [257, 101] width 96 height 14
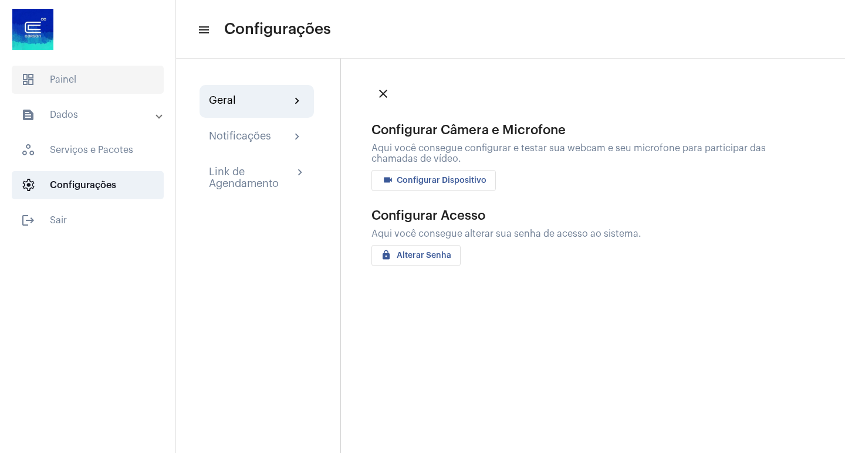
click at [104, 84] on span "dashboard Painel" at bounding box center [88, 80] width 152 height 28
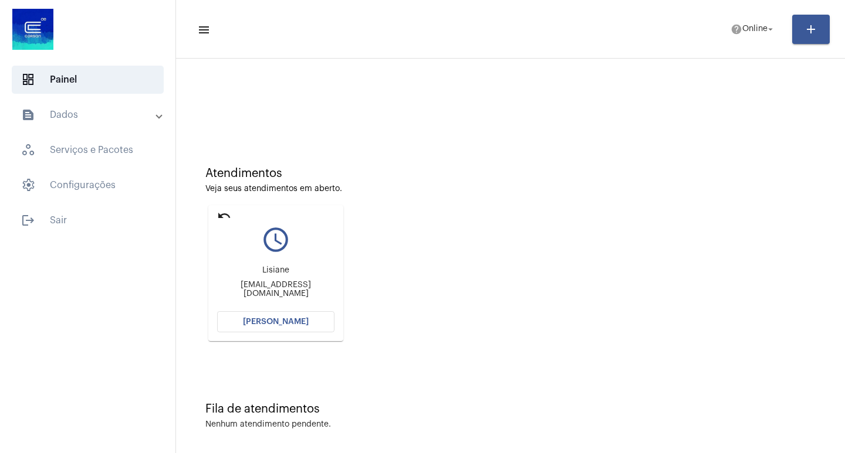
click at [290, 321] on span "[PERSON_NAME]" at bounding box center [276, 322] width 66 height 8
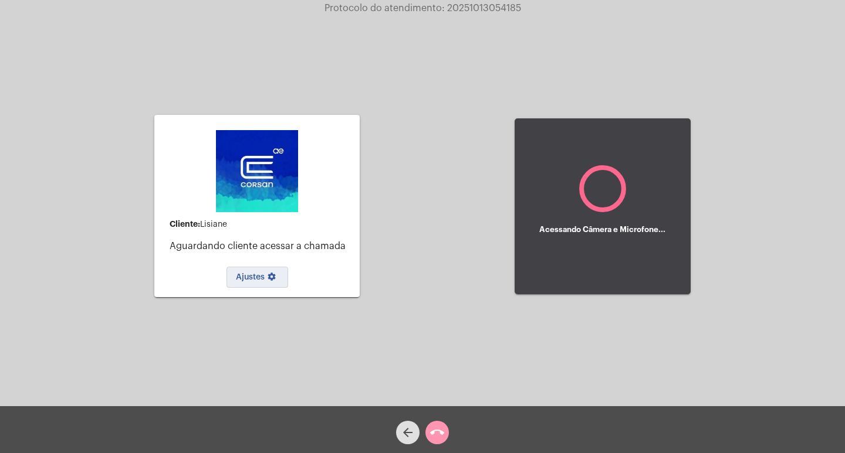
click at [266, 279] on mat-icon "settings" at bounding box center [272, 279] width 14 height 14
click at [253, 277] on span "Ajustes settings" at bounding box center [257, 277] width 43 height 8
click at [254, 279] on span "Ajustes settings" at bounding box center [257, 277] width 43 height 8
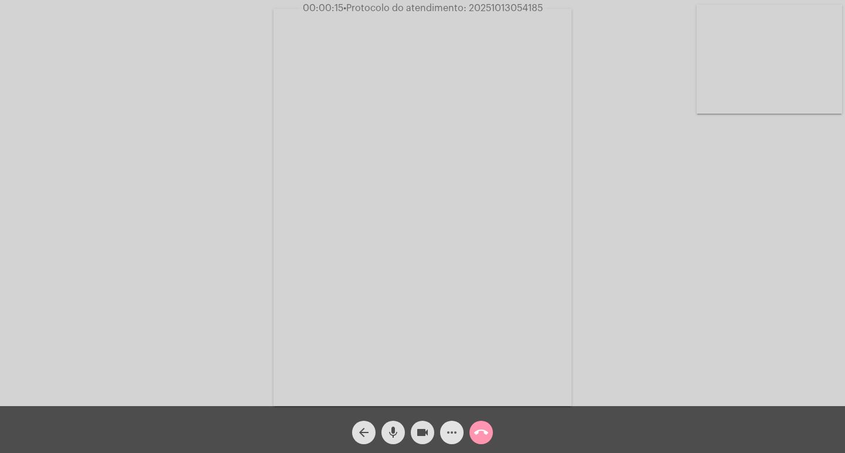
click at [450, 430] on mat-icon "more_horiz" at bounding box center [452, 433] width 14 height 14
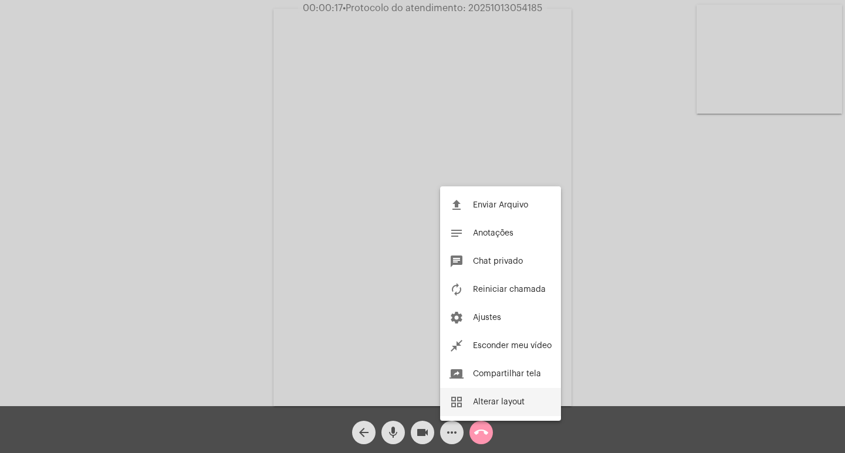
click at [487, 402] on span "Alterar layout" at bounding box center [499, 402] width 52 height 8
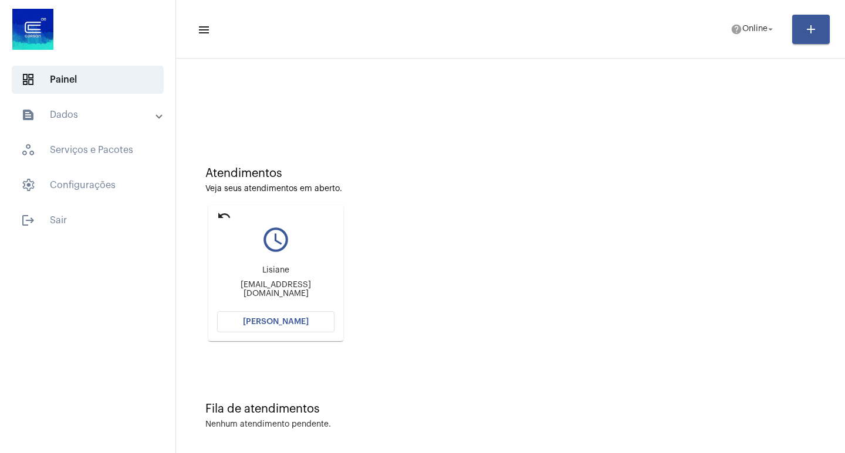
click at [269, 320] on span "[PERSON_NAME]" at bounding box center [276, 322] width 66 height 8
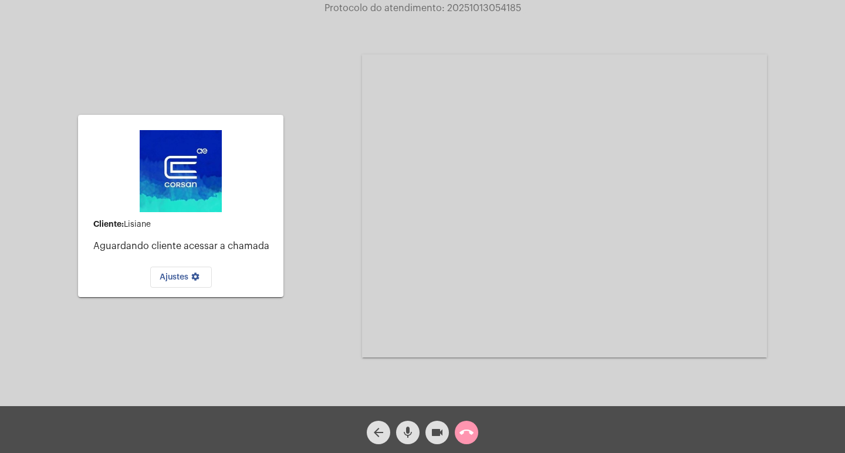
click at [195, 271] on button "Ajustes settings" at bounding box center [181, 277] width 62 height 21
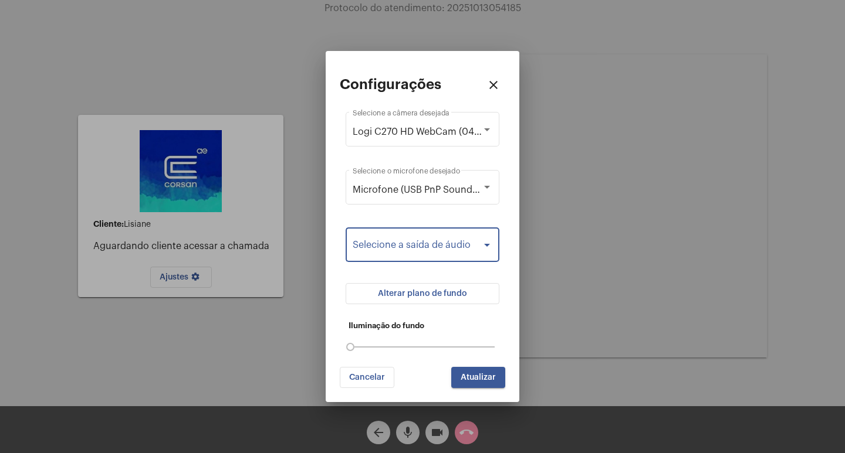
click at [483, 248] on div at bounding box center [487, 245] width 11 height 9
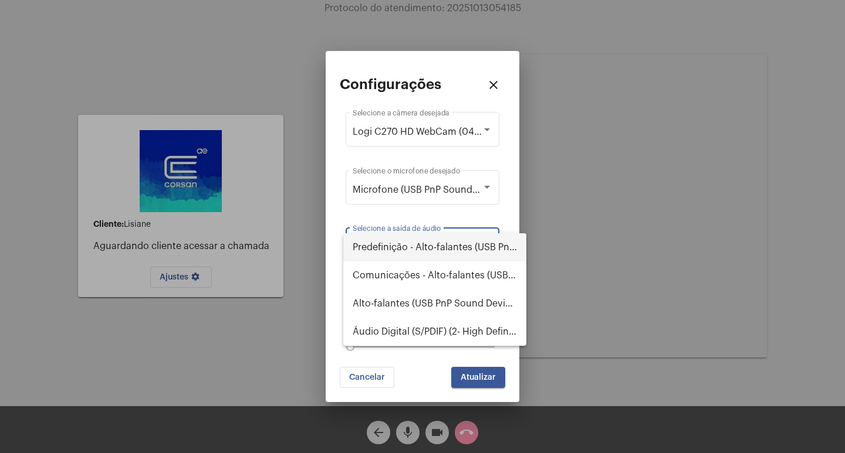
click at [459, 209] on div at bounding box center [422, 226] width 845 height 453
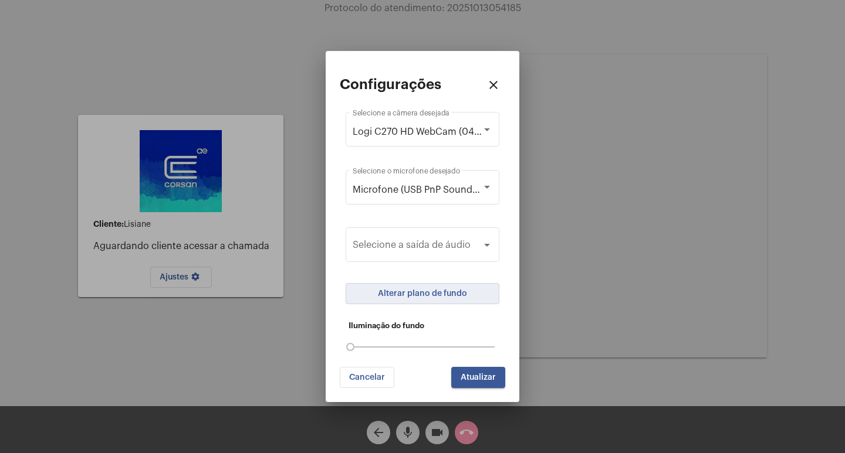
click at [448, 294] on span "Alterar plano de fundo" at bounding box center [422, 294] width 89 height 8
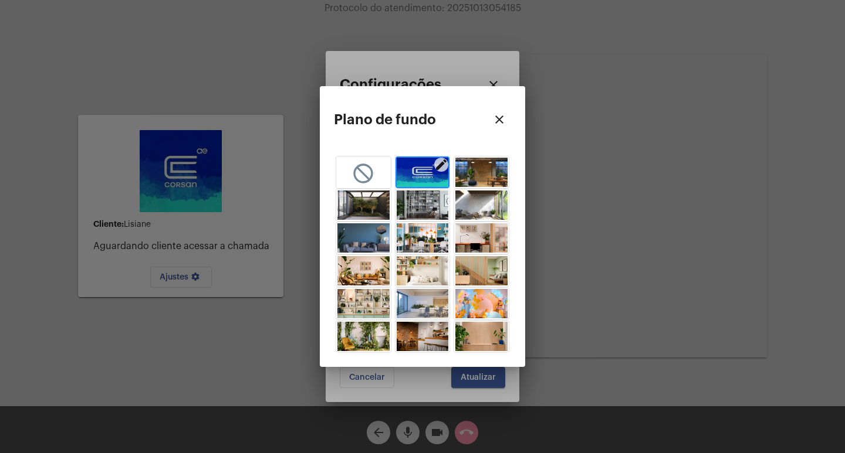
click at [417, 174] on img "button" at bounding box center [423, 172] width 52 height 29
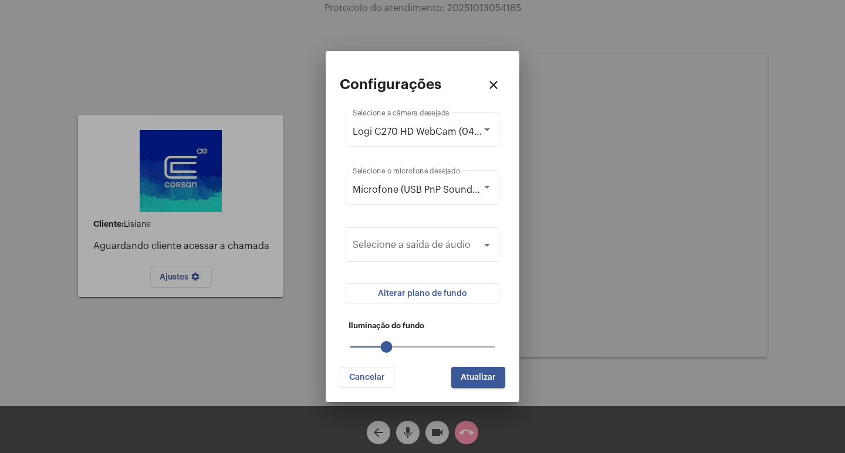
drag, startPoint x: 350, startPoint y: 346, endPoint x: 368, endPoint y: 346, distance: 18.2
click at [368, 347] on div "25" at bounding box center [422, 347] width 144 height 1
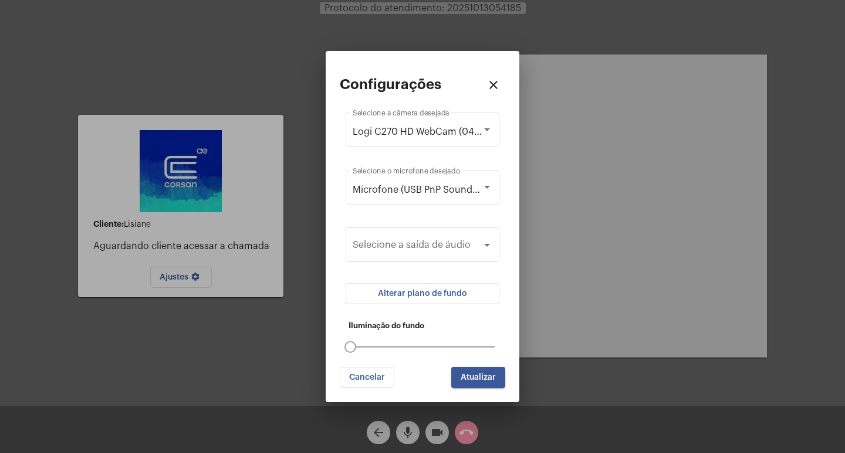
drag, startPoint x: 364, startPoint y: 346, endPoint x: 357, endPoint y: 347, distance: 7.1
click at [357, 347] on div at bounding box center [422, 347] width 144 height 1
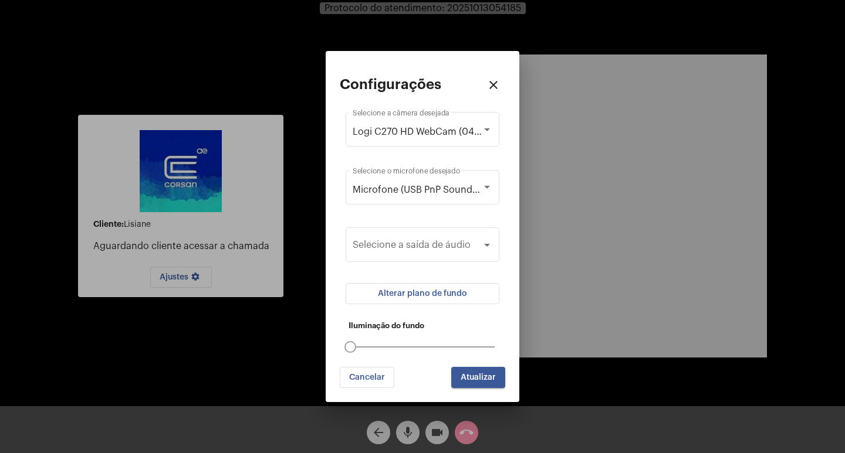
click at [365, 344] on mat-slider "0" at bounding box center [423, 347] width 154 height 28
drag, startPoint x: 353, startPoint y: 347, endPoint x: 364, endPoint y: 348, distance: 10.6
click at [364, 348] on mat-slider "0" at bounding box center [423, 347] width 154 height 28
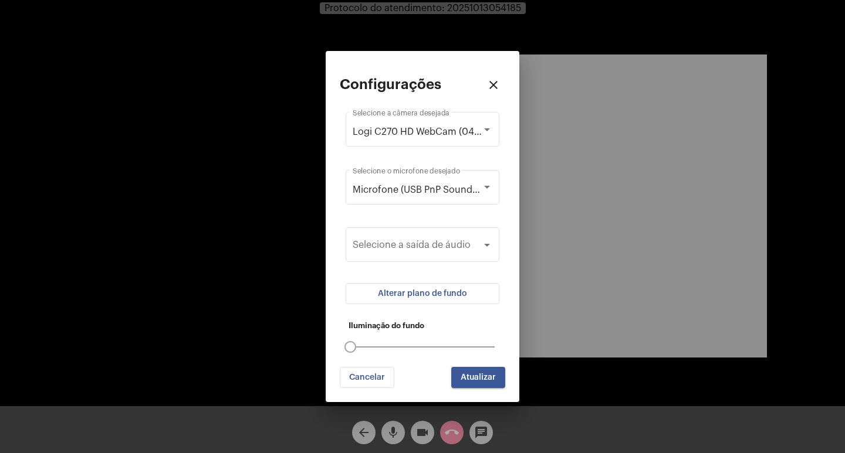
drag, startPoint x: 349, startPoint y: 346, endPoint x: 366, endPoint y: 347, distance: 17.0
click at [365, 347] on div "0" at bounding box center [422, 347] width 144 height 1
click at [367, 347] on div at bounding box center [422, 347] width 144 height 1
click at [370, 345] on mat-slider "0" at bounding box center [423, 347] width 154 height 28
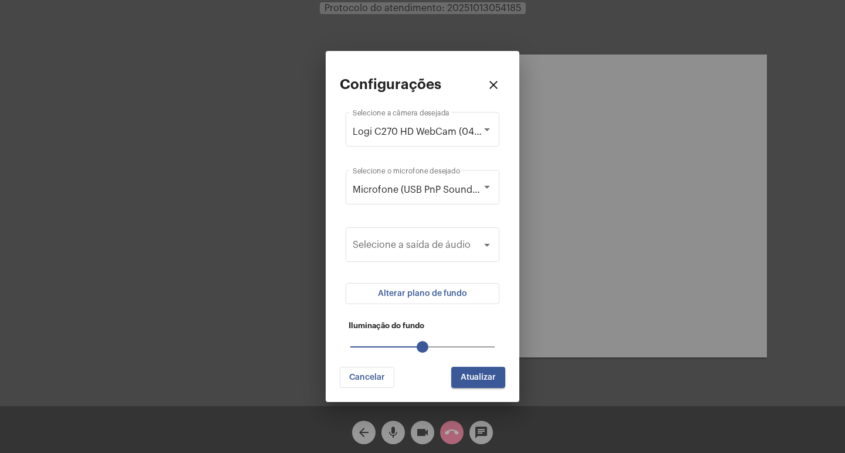
click at [411, 345] on mat-slider "50" at bounding box center [423, 347] width 154 height 28
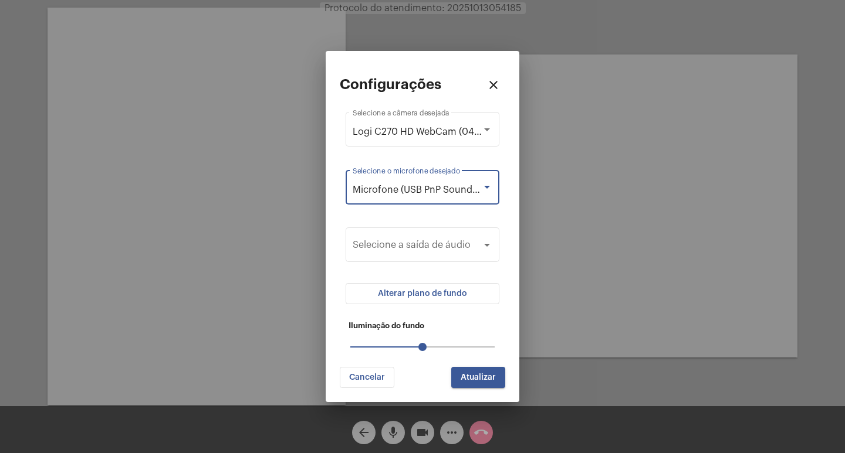
click at [491, 188] on div at bounding box center [487, 187] width 11 height 9
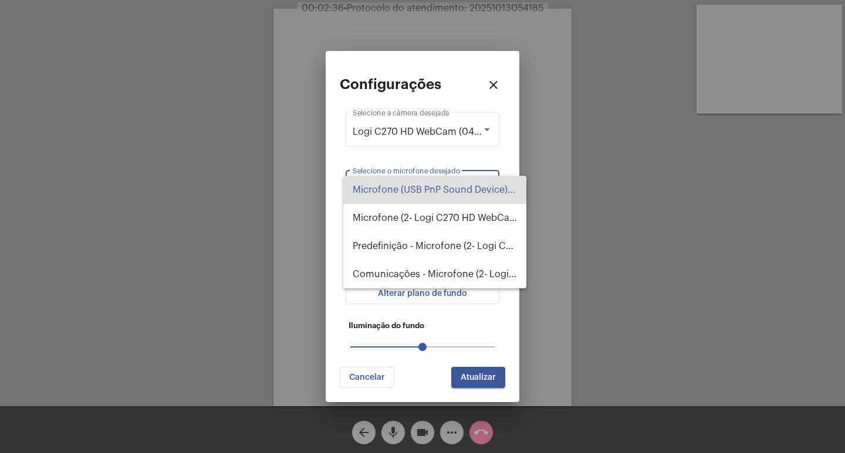
click at [231, 299] on div at bounding box center [422, 226] width 845 height 453
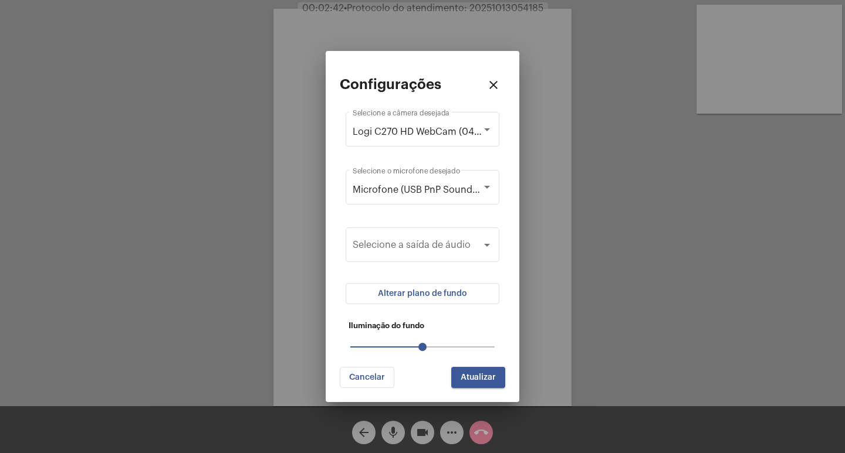
click at [447, 295] on span "Alterar plano de fundo" at bounding box center [422, 294] width 89 height 8
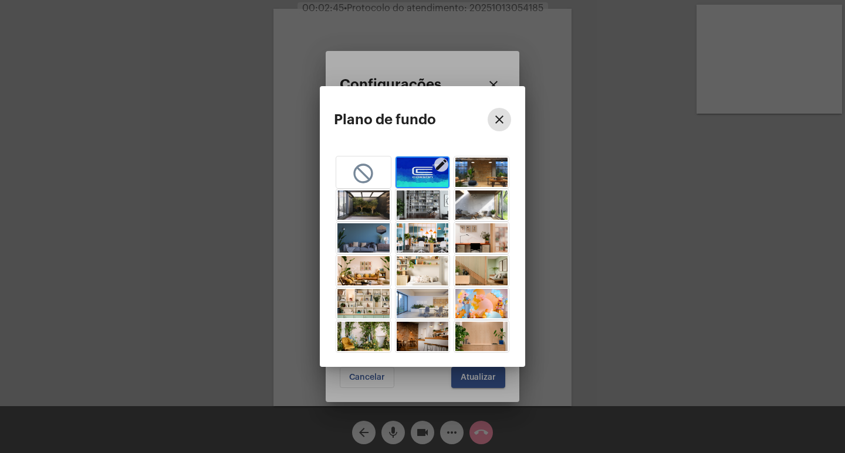
click at [430, 172] on img "button" at bounding box center [423, 172] width 52 height 29
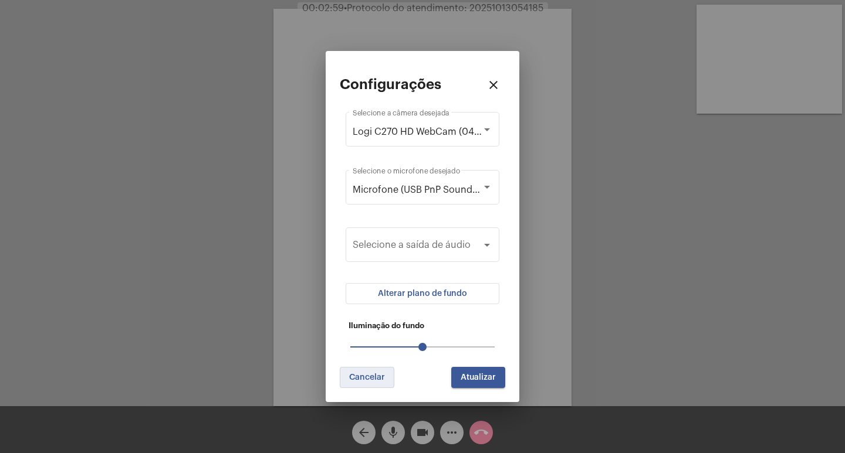
click at [365, 374] on span "Cancelar" at bounding box center [367, 378] width 36 height 8
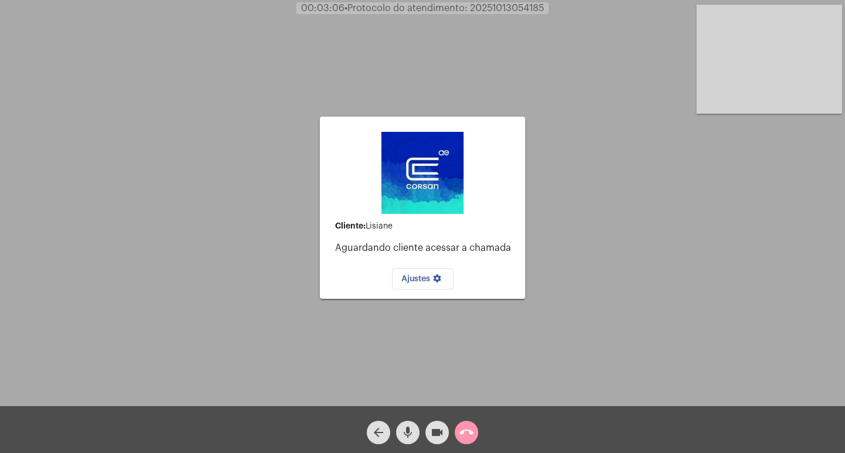
click at [412, 283] on button "Ajustes settings" at bounding box center [423, 279] width 62 height 21
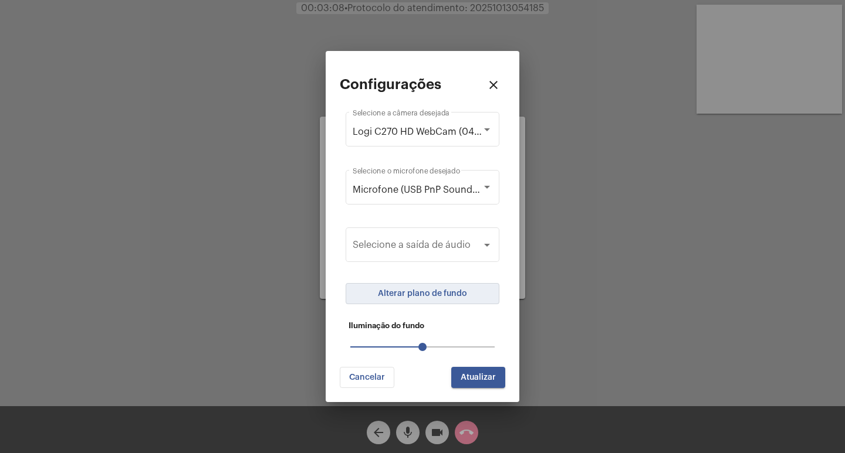
click at [428, 290] on span "Alterar plano de fundo" at bounding box center [422, 294] width 89 height 8
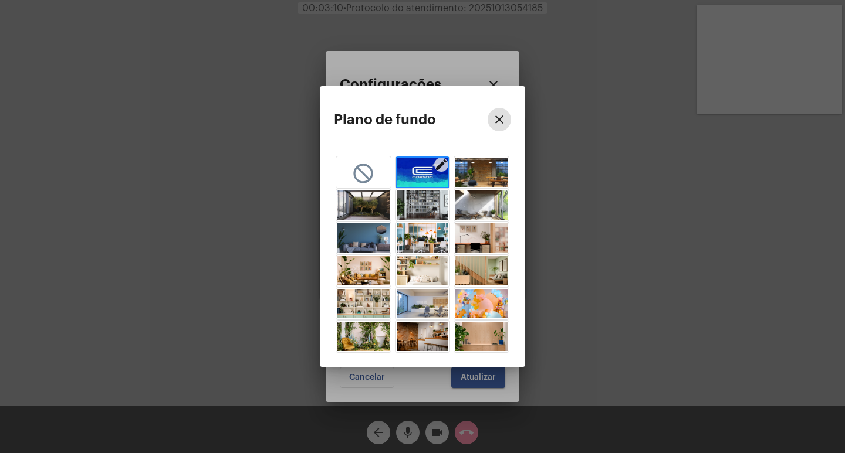
click at [362, 174] on mat-icon "not_interested" at bounding box center [362, 173] width 23 height 22
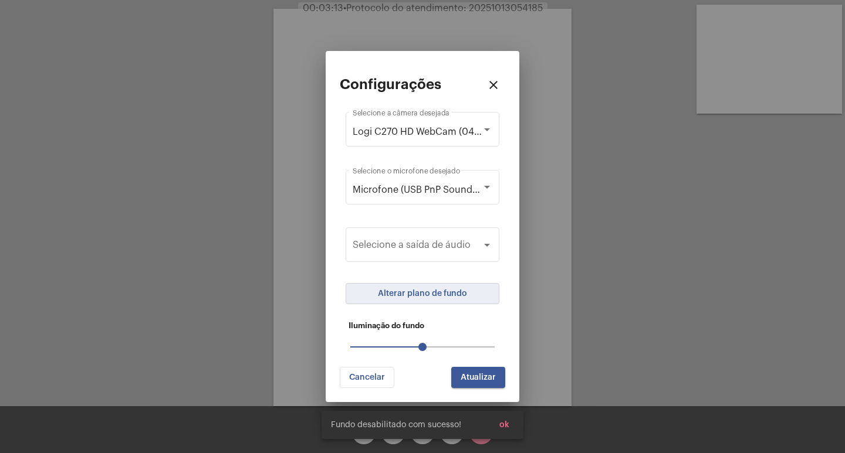
click at [444, 294] on span "Alterar plano de fundo" at bounding box center [422, 294] width 89 height 8
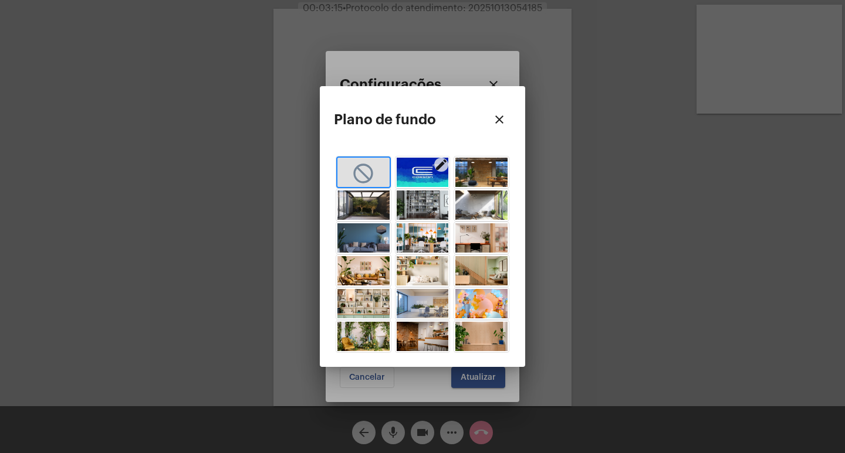
click at [440, 164] on mat-icon "edit" at bounding box center [441, 165] width 14 height 14
click at [427, 168] on img "button" at bounding box center [423, 172] width 52 height 29
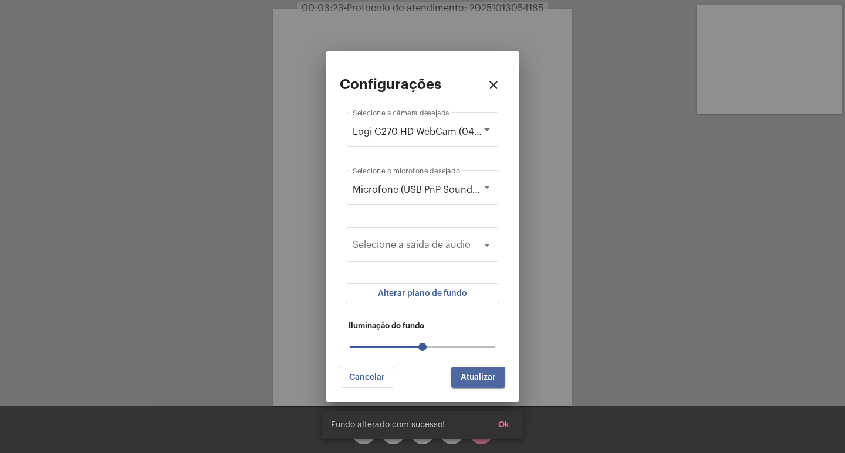
click at [473, 378] on span "Atualizar" at bounding box center [478, 378] width 35 height 8
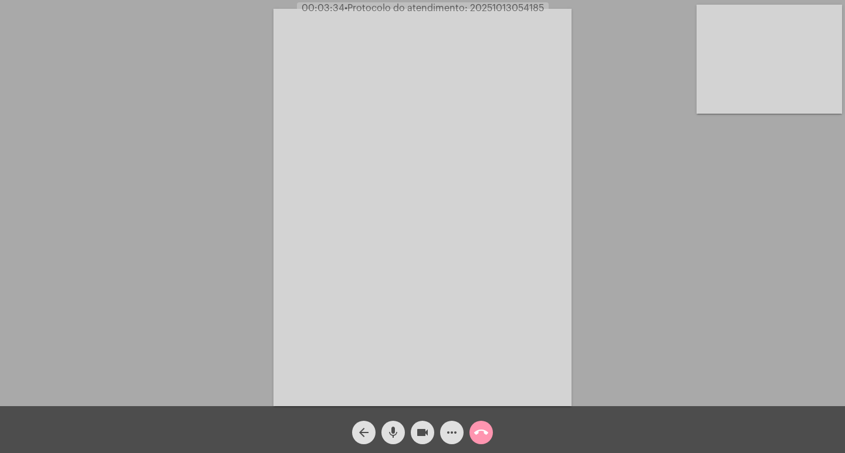
click at [451, 438] on mat-icon "more_horiz" at bounding box center [452, 433] width 14 height 14
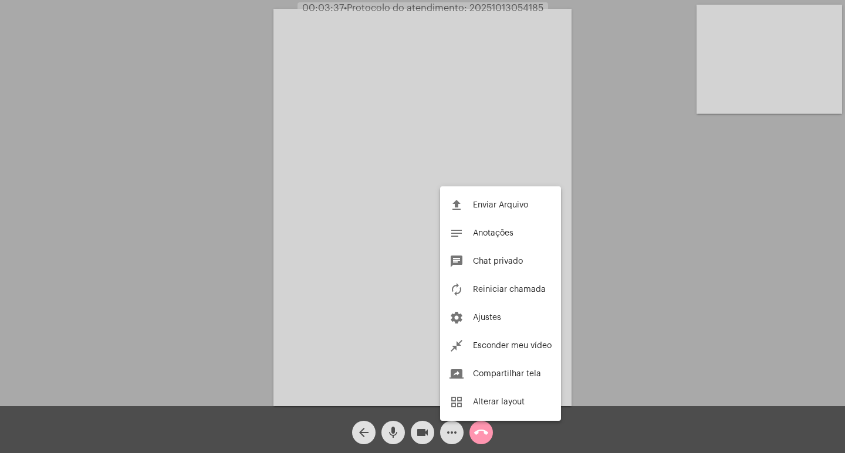
click at [205, 243] on div at bounding box center [422, 226] width 845 height 453
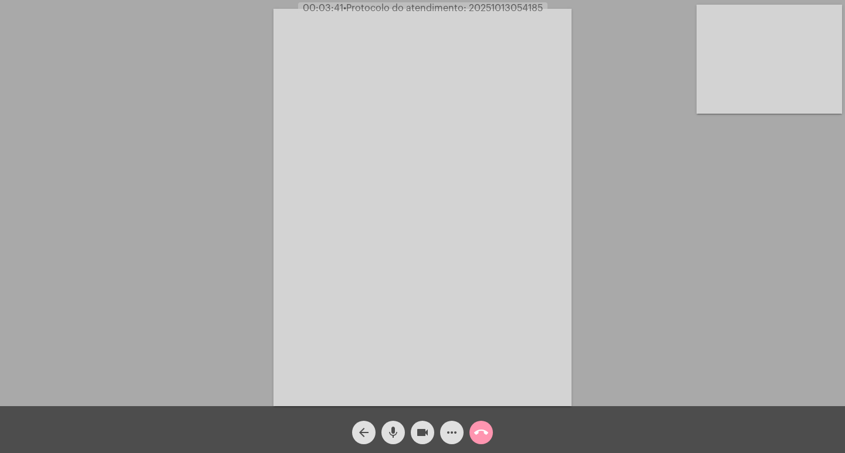
click at [445, 436] on mat-icon "more_horiz" at bounding box center [452, 433] width 14 height 14
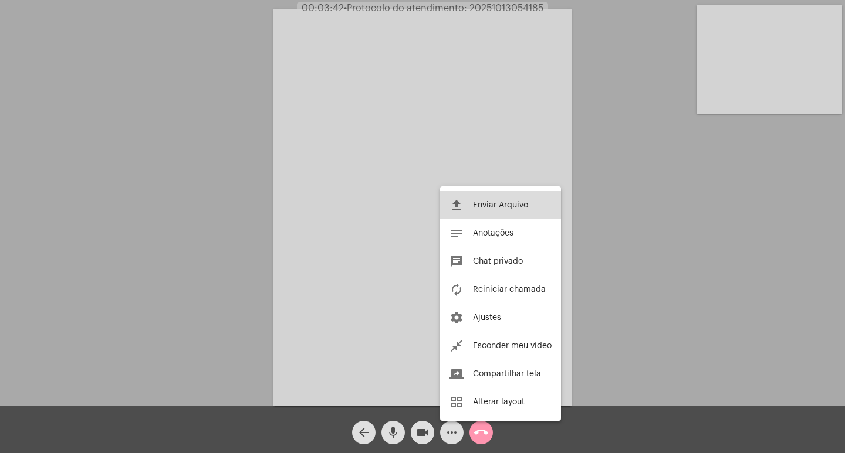
click at [503, 203] on span "Enviar Arquivo" at bounding box center [500, 205] width 55 height 8
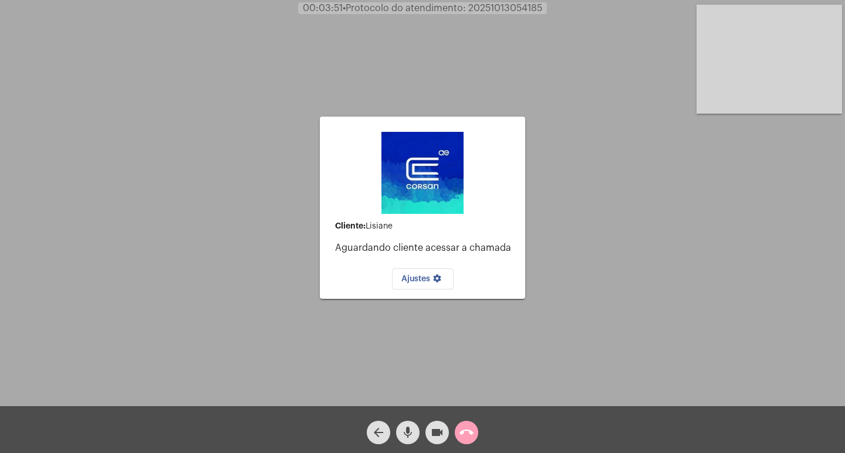
click at [459, 434] on mat-icon "call_end" at bounding box center [466, 433] width 14 height 14
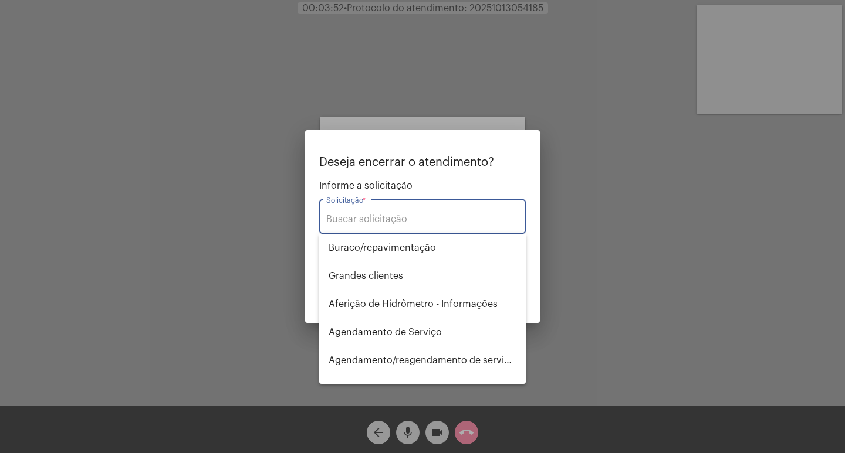
click at [449, 214] on input "Solicitação *" at bounding box center [422, 219] width 192 height 11
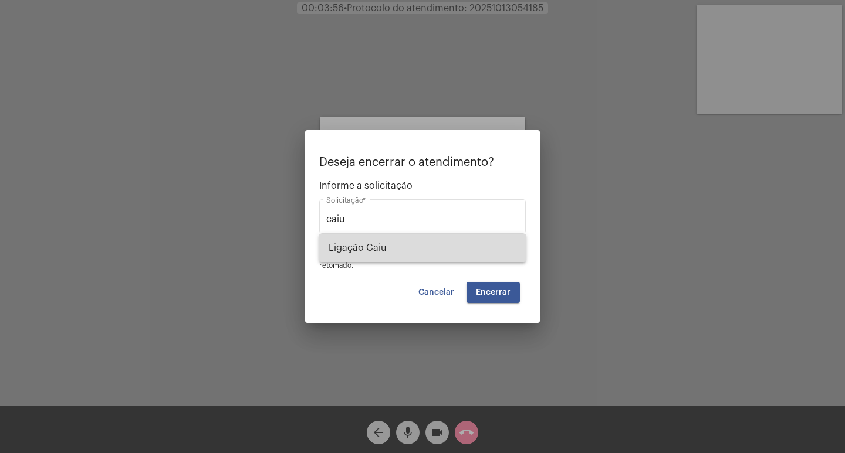
click at [451, 244] on span "Ligação Caiu" at bounding box center [423, 248] width 188 height 28
type input "Ligação Caiu"
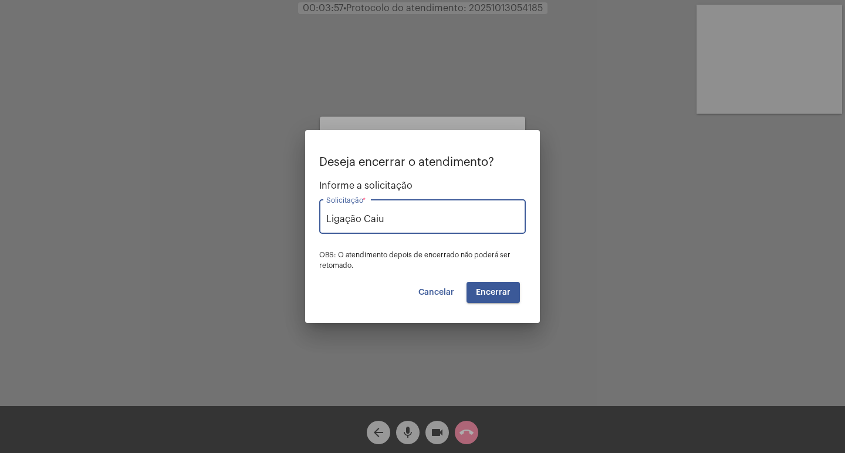
click at [490, 294] on span "Encerrar" at bounding box center [493, 293] width 35 height 8
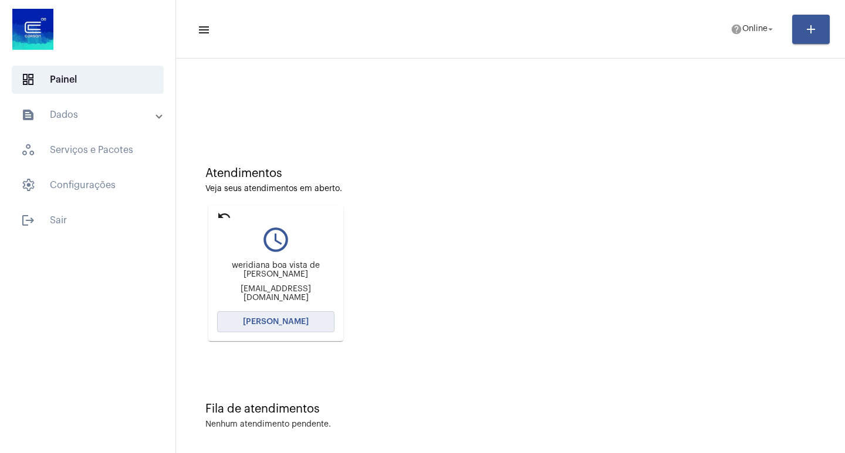
click at [258, 321] on span "[PERSON_NAME]" at bounding box center [276, 322] width 66 height 8
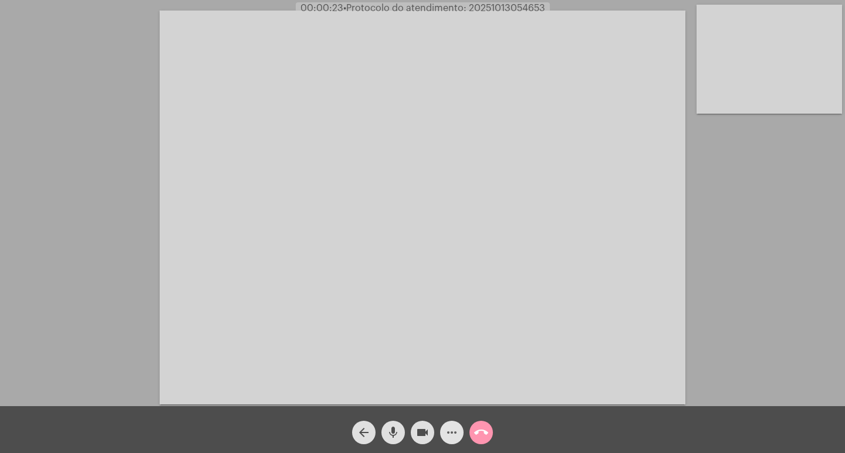
click at [444, 433] on button "more_horiz" at bounding box center [451, 432] width 23 height 23
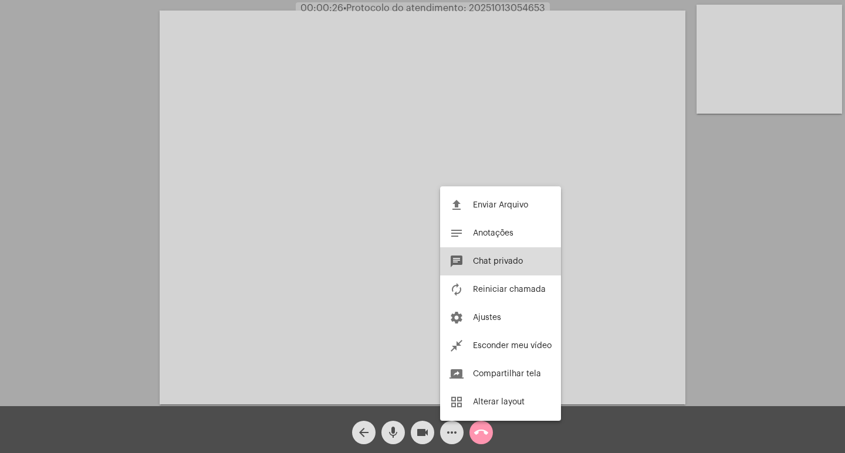
click at [499, 257] on button "chat Chat privado" at bounding box center [500, 262] width 121 height 28
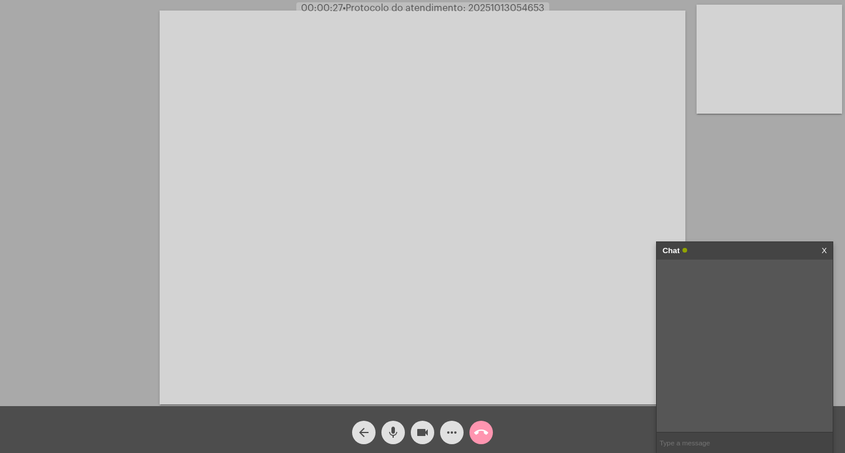
click at [716, 451] on input "text" at bounding box center [744, 443] width 176 height 21
type input "já é a segunda ligação que não consigo ouvir o cliente"
type input "vou ver o que está acontecendo aqui..."
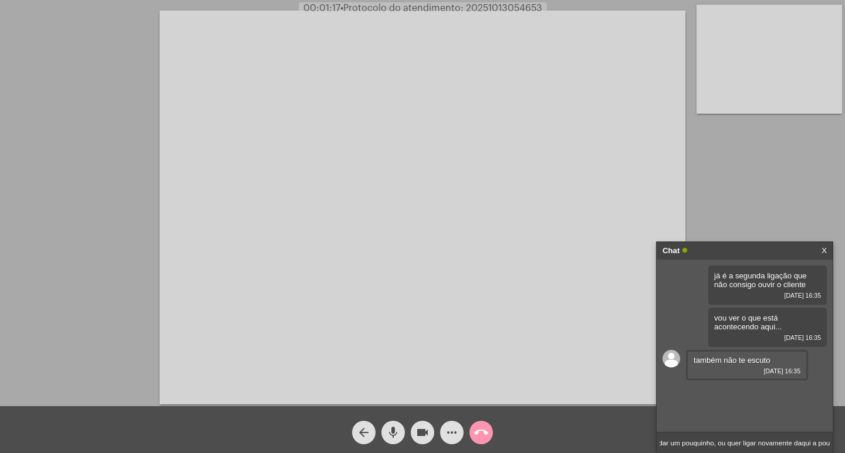
scroll to position [0, 43]
type input "pode aguardar um pouquinho, ou quer ligar novamente daqui a pouco?"
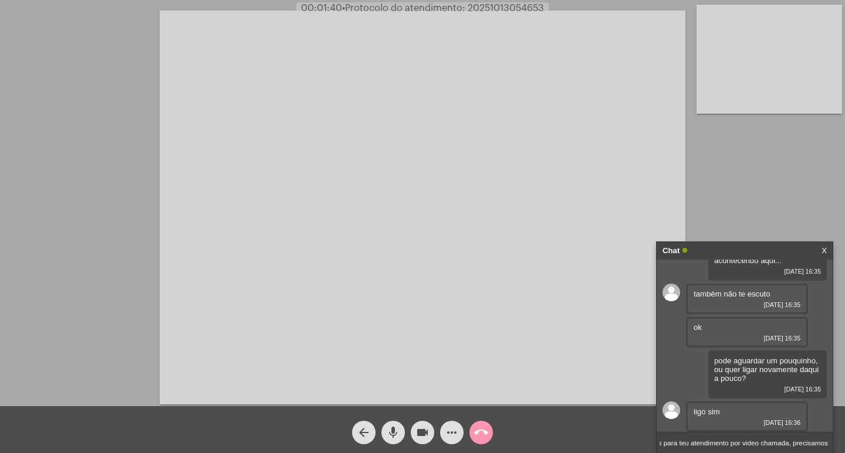
scroll to position [0, 18]
type input "pois para teu atendimento por video chamada, precisamos ouvir o cliente."
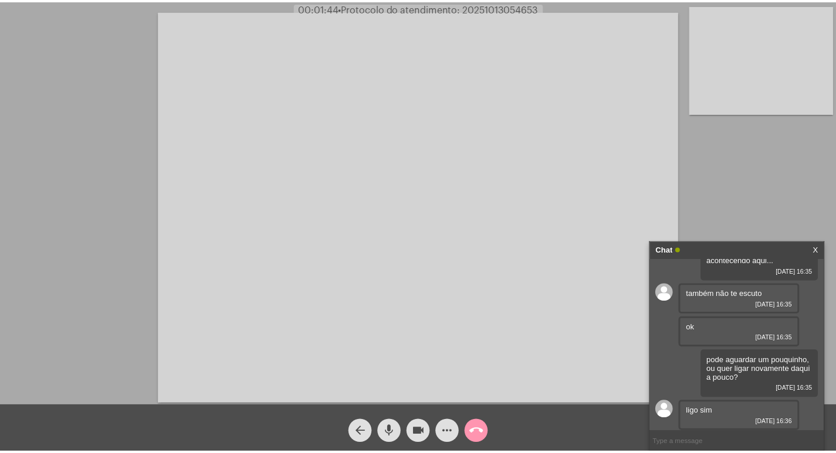
scroll to position [117, 0]
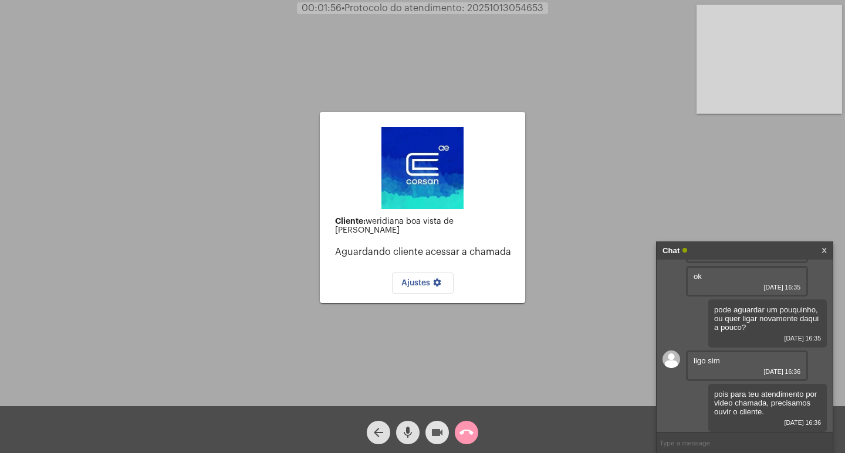
click at [429, 431] on button "videocam" at bounding box center [436, 432] width 23 height 23
click at [406, 432] on mat-icon "mic" at bounding box center [408, 433] width 14 height 14
click at [467, 437] on mat-icon "call_end" at bounding box center [466, 433] width 14 height 14
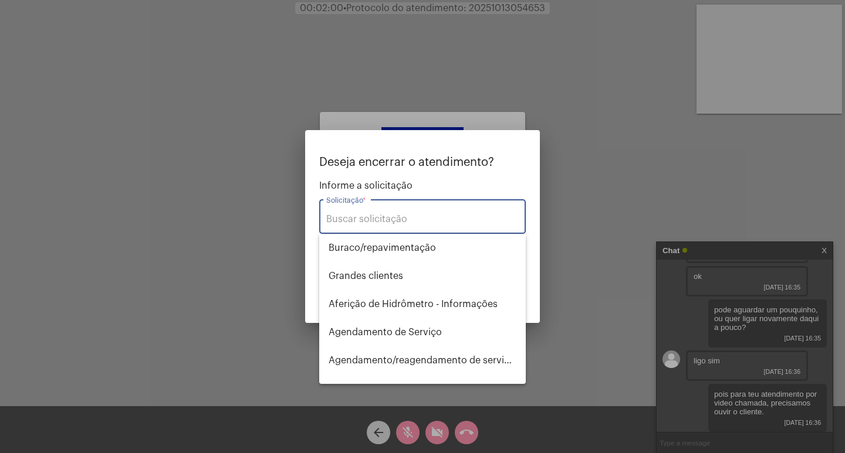
click at [442, 219] on input "Solicitação *" at bounding box center [422, 219] width 192 height 11
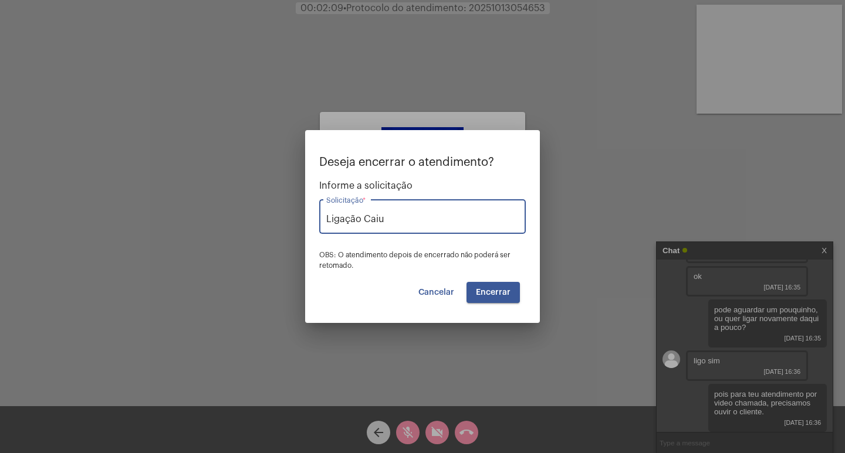
type input "Ligação Caiu"
click at [506, 295] on span "Encerrar" at bounding box center [493, 293] width 35 height 8
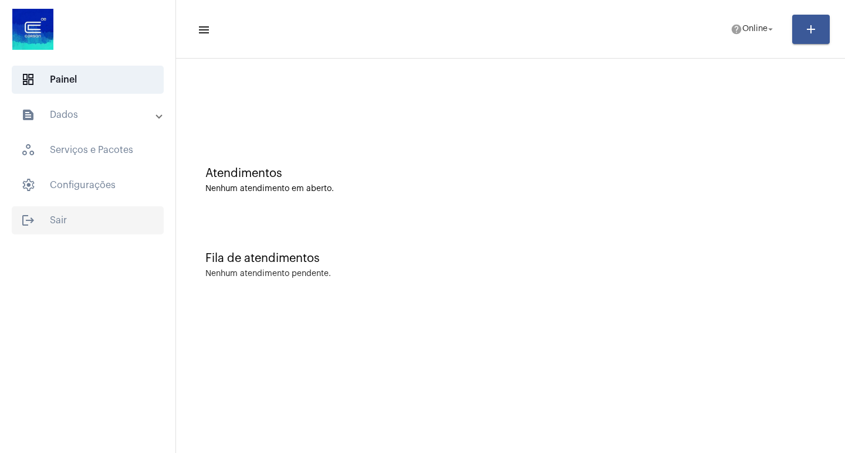
click at [86, 224] on span "logout Sair" at bounding box center [88, 220] width 152 height 28
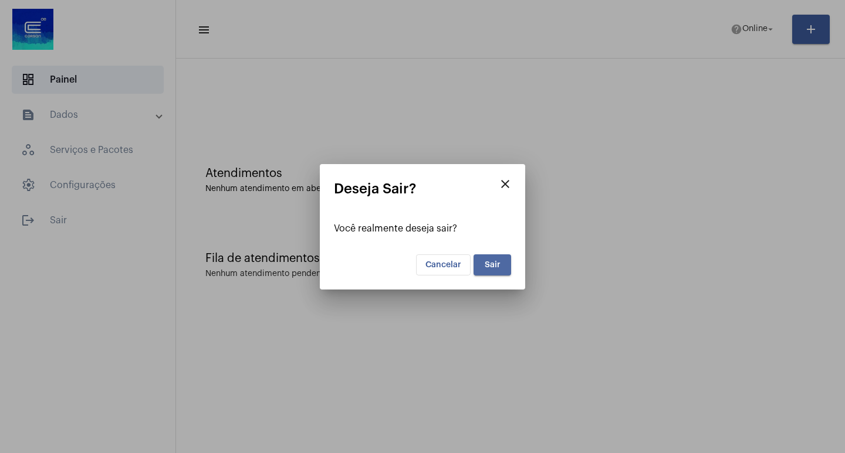
click at [502, 272] on button "Sair" at bounding box center [492, 265] width 38 height 21
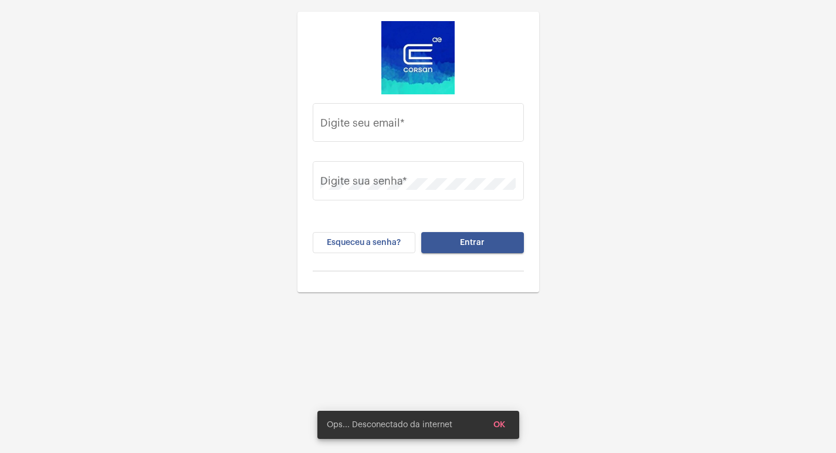
type input "[PERSON_NAME][EMAIL_ADDRESS][DOMAIN_NAME]"
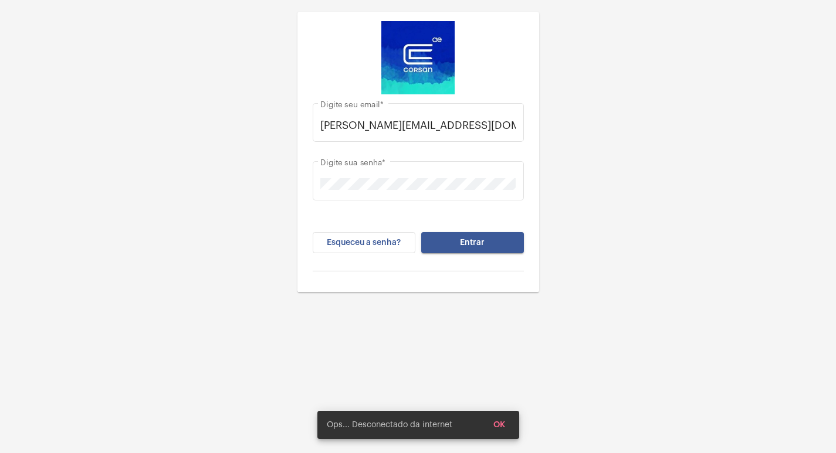
click at [613, 340] on div "juliana.gomes@operacaocorsan.com.br Digite seu email * Digite sua senha * Esque…" at bounding box center [418, 249] width 836 height 499
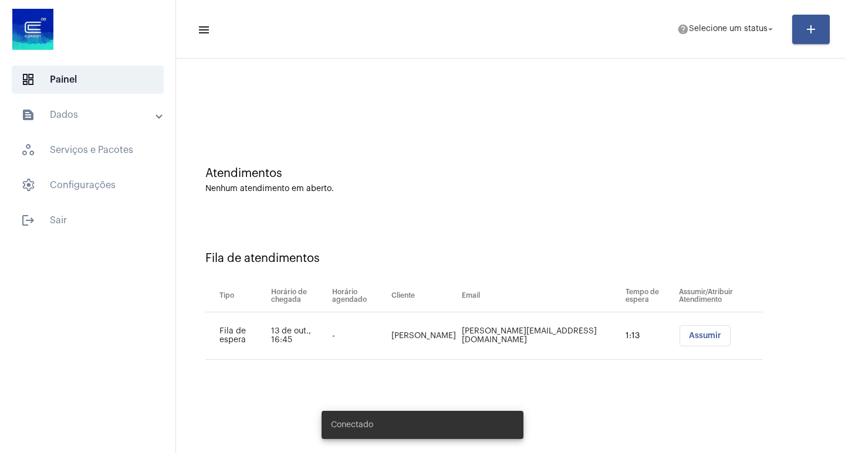
click at [692, 334] on span "Assumir" at bounding box center [705, 336] width 32 height 8
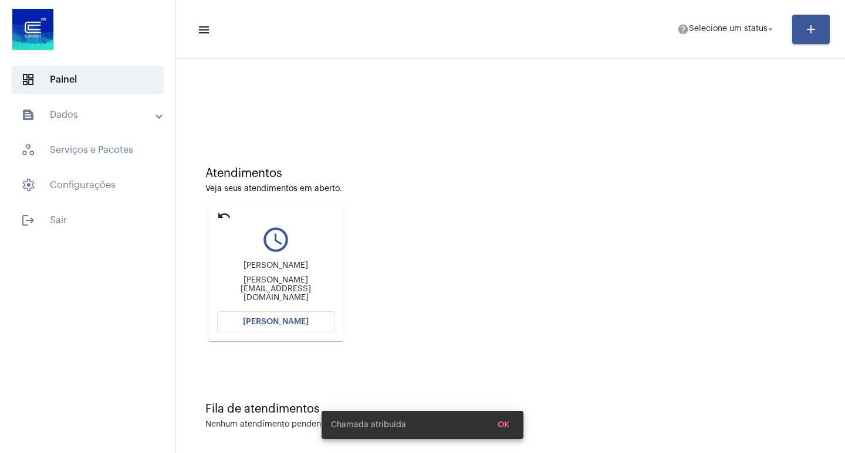
click at [296, 321] on span "[PERSON_NAME]" at bounding box center [276, 322] width 66 height 8
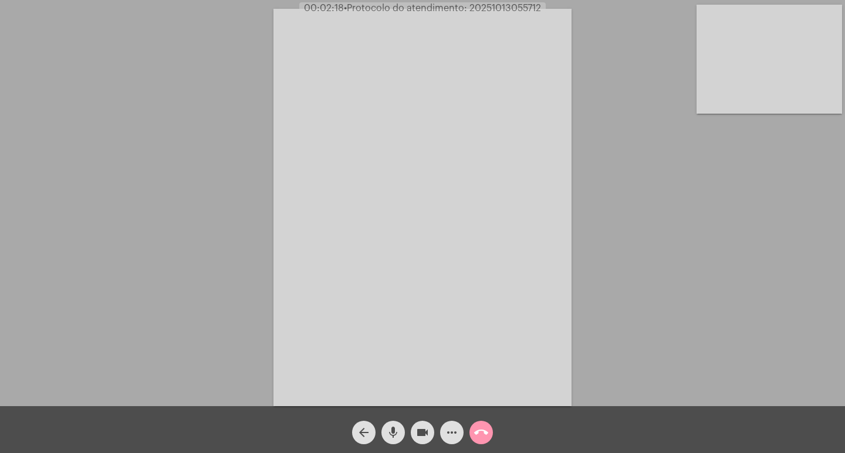
click at [455, 439] on mat-icon "more_horiz" at bounding box center [452, 433] width 14 height 14
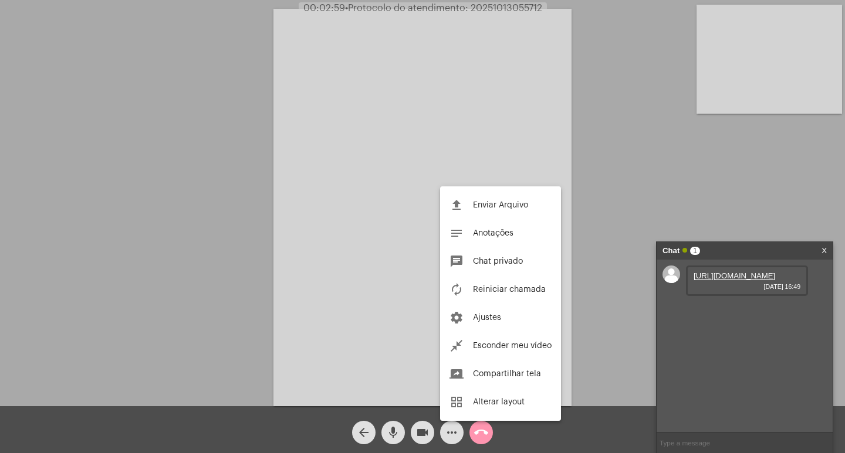
click at [727, 290] on div at bounding box center [422, 226] width 845 height 453
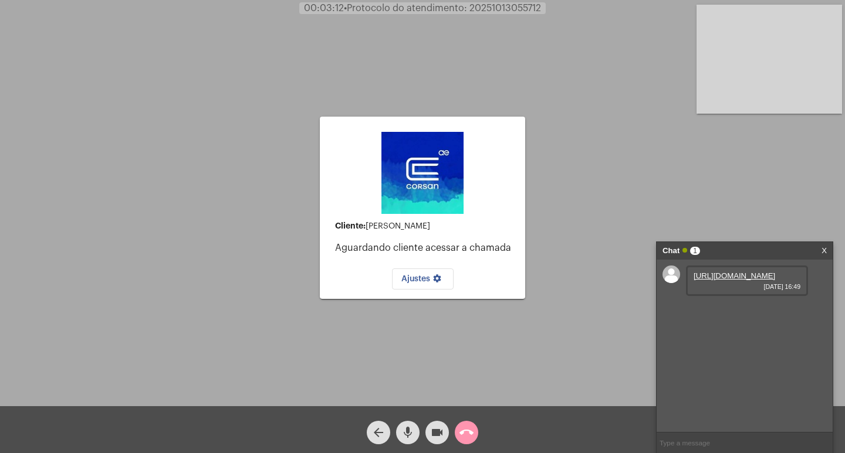
click at [727, 280] on link "https://neft-transfer-bucket.s3.amazonaws.com/temp-4ccf5729-d7ab-60bf-21d5-e7f7…" at bounding box center [734, 276] width 82 height 9
click at [438, 427] on mat-icon "videocam" at bounding box center [437, 433] width 14 height 14
click at [412, 438] on mat-icon "mic" at bounding box center [408, 433] width 14 height 14
click at [412, 438] on mat-icon "mic_off" at bounding box center [408, 433] width 14 height 14
click at [435, 439] on mat-icon "videocam_off" at bounding box center [437, 433] width 14 height 14
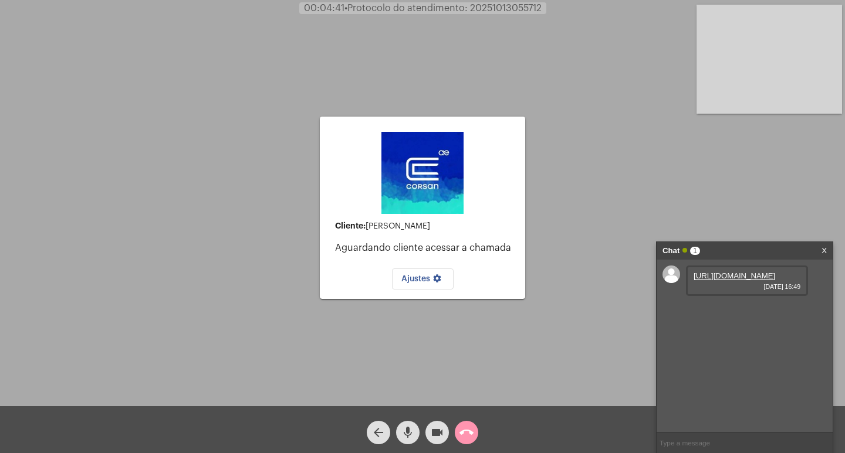
click at [514, 5] on span "• Protocolo do atendimento: 20251013055712" at bounding box center [442, 8] width 197 height 9
copy span "20251013055712"
click at [696, 441] on input "text" at bounding box center [744, 443] width 176 height 21
paste input "20251013055712"
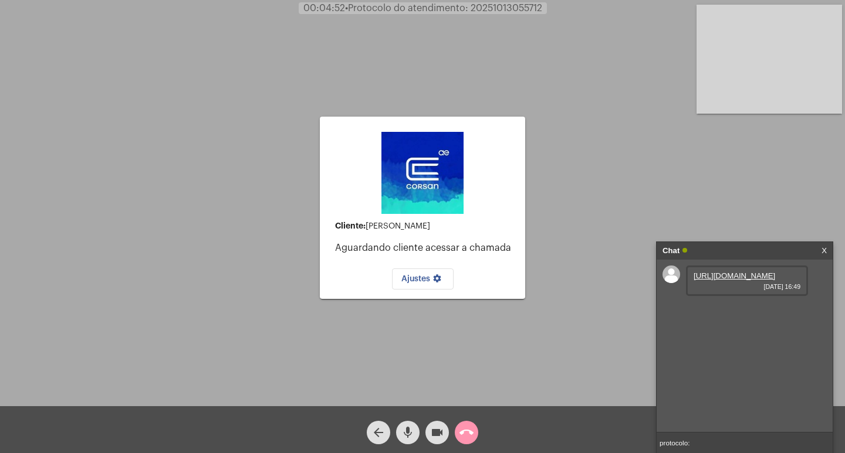
type input "protocolo: 20251013055712"
click at [434, 435] on mat-icon "videocam" at bounding box center [437, 433] width 14 height 14
click at [411, 437] on mat-icon "mic" at bounding box center [408, 433] width 14 height 14
click at [470, 436] on mat-icon "call_end" at bounding box center [466, 433] width 14 height 14
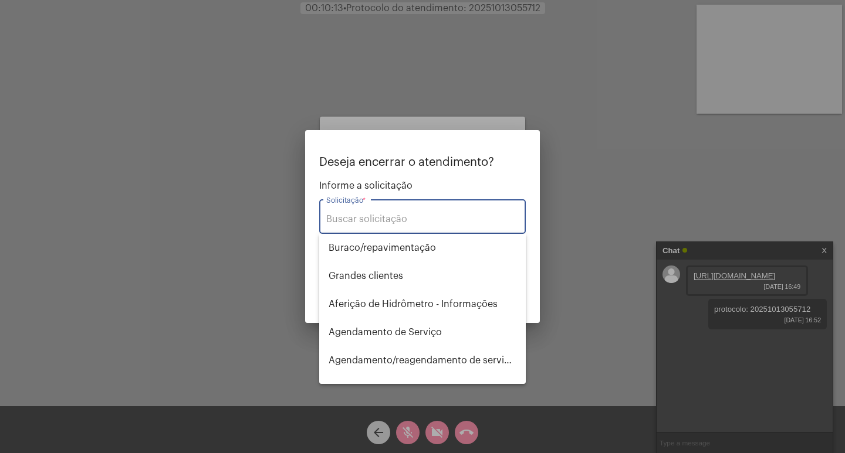
click at [412, 219] on input "Solicitação *" at bounding box center [422, 219] width 192 height 11
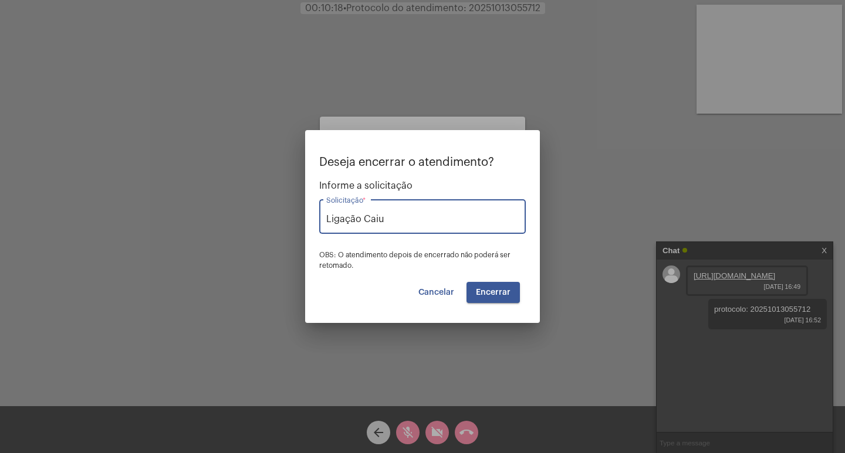
type input "Ligação Caiu"
click at [496, 289] on span "Encerrar" at bounding box center [493, 293] width 35 height 8
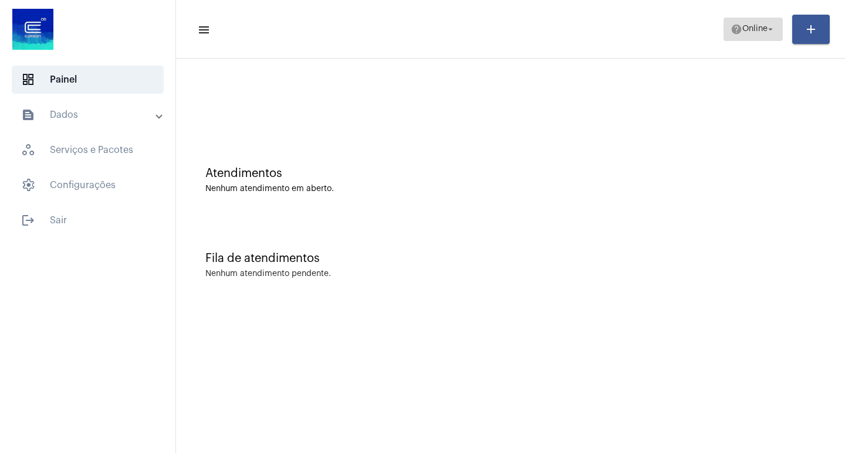
click at [774, 27] on mat-icon "arrow_drop_down" at bounding box center [770, 29] width 11 height 11
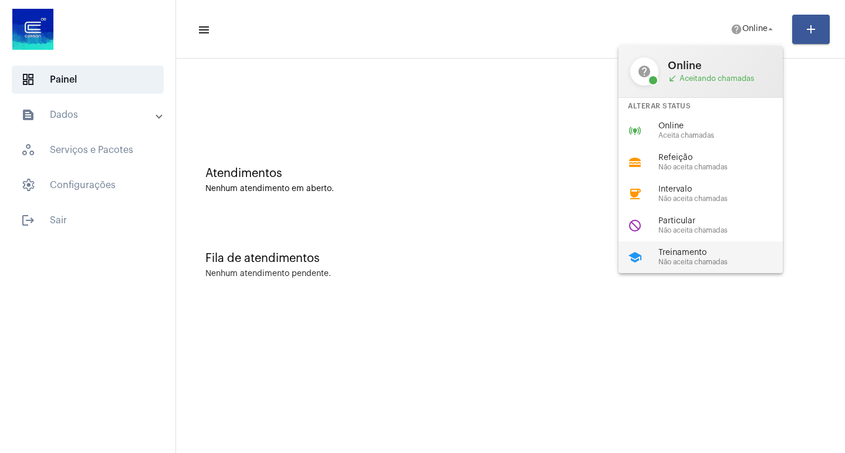
click at [678, 260] on span "Não aceita chamadas" at bounding box center [725, 263] width 134 height 8
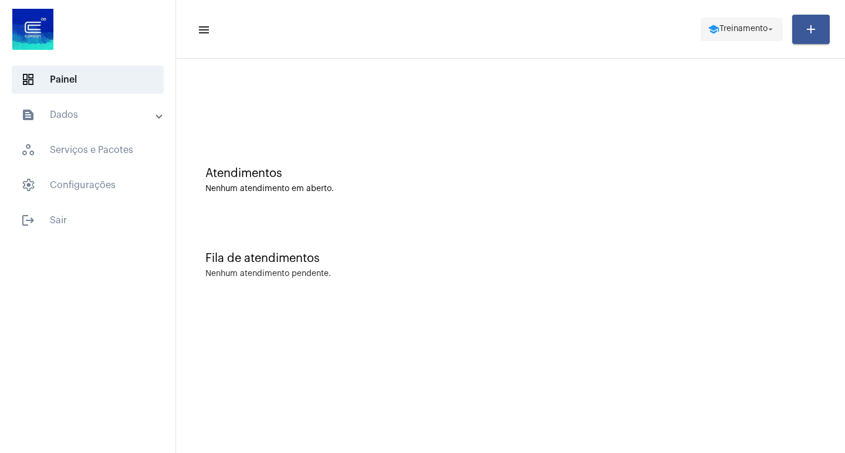
click at [768, 28] on mat-icon "arrow_drop_down" at bounding box center [770, 29] width 11 height 11
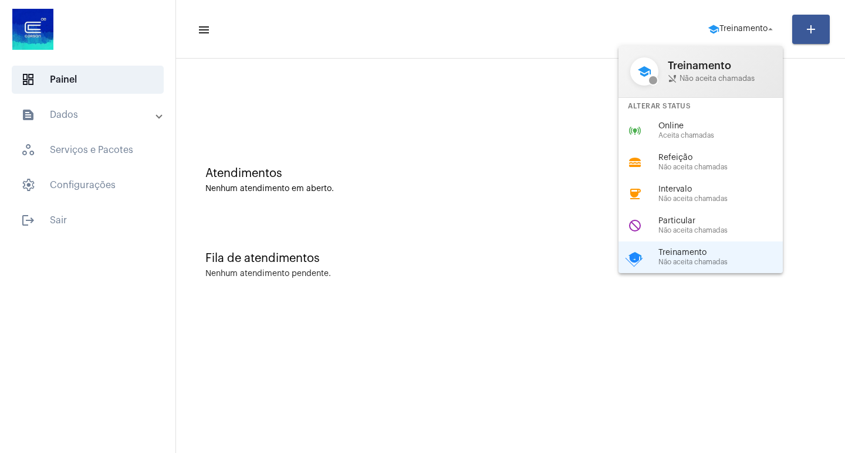
click at [64, 221] on div at bounding box center [422, 226] width 845 height 453
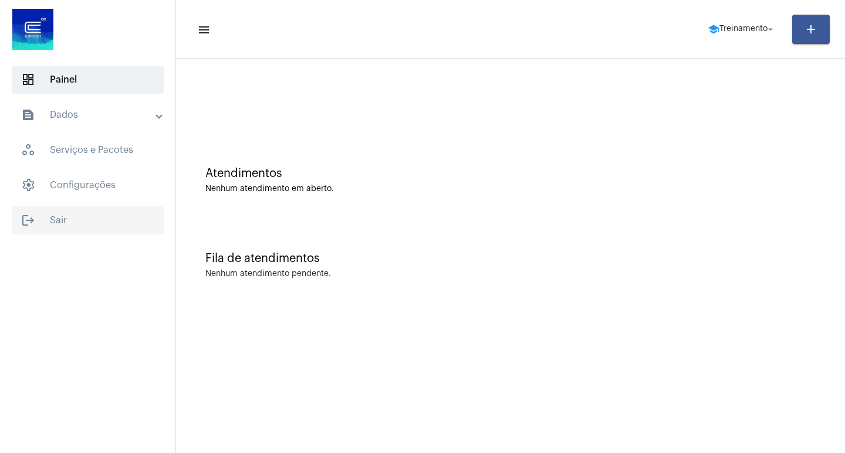
click at [66, 218] on span "logout Sair" at bounding box center [88, 220] width 152 height 28
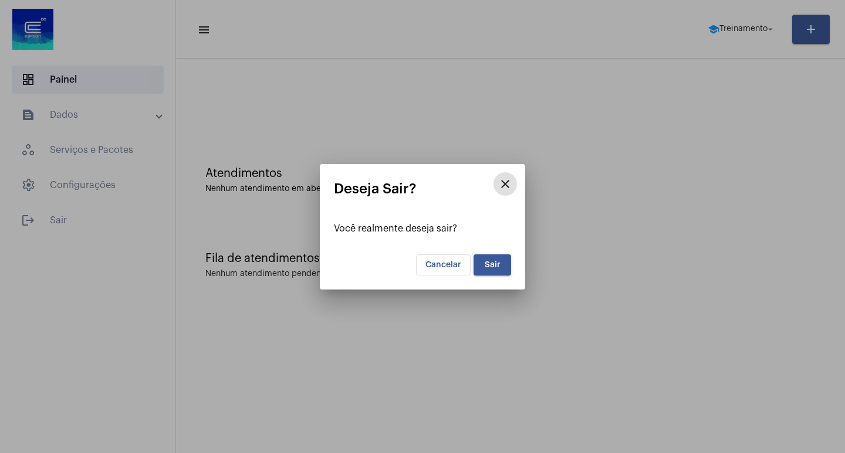
click at [494, 266] on span "Sair" at bounding box center [493, 265] width 16 height 8
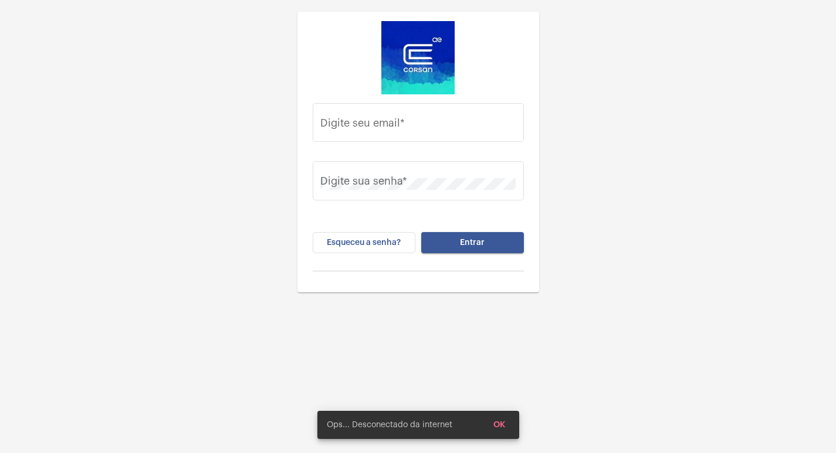
type input "[PERSON_NAME][EMAIL_ADDRESS][DOMAIN_NAME]"
